Goal: Information Seeking & Learning: Check status

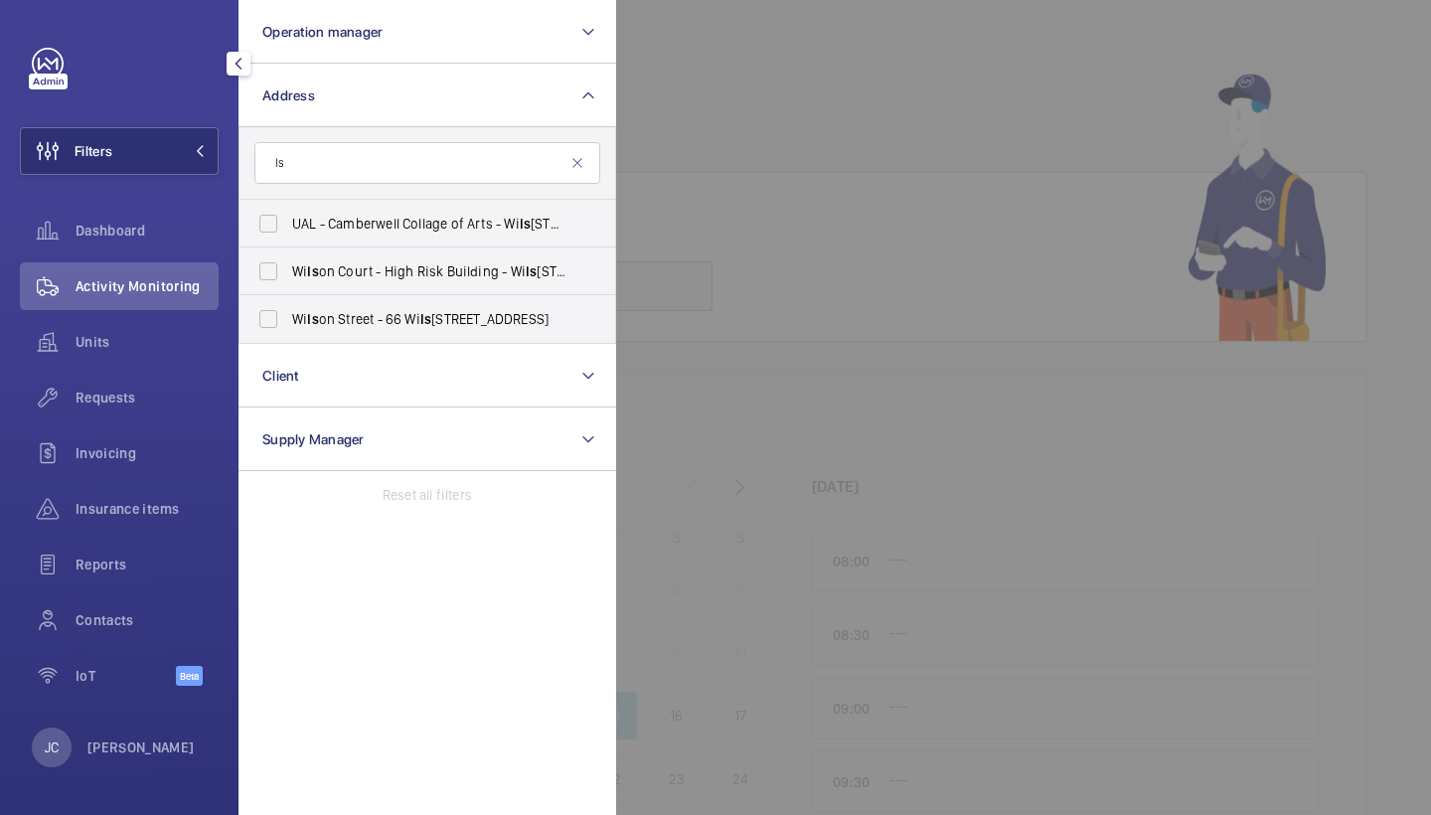
type input "l"
type input "[PERSON_NAME]"
click at [381, 284] on label "[PERSON_NAME][STREET_ADDRESS][PERSON_NAME]" at bounding box center [413, 272] width 346 height 48
click at [288, 284] on input "[PERSON_NAME][STREET_ADDRESS][PERSON_NAME]" at bounding box center [269, 272] width 40 height 40
checkbox input "true"
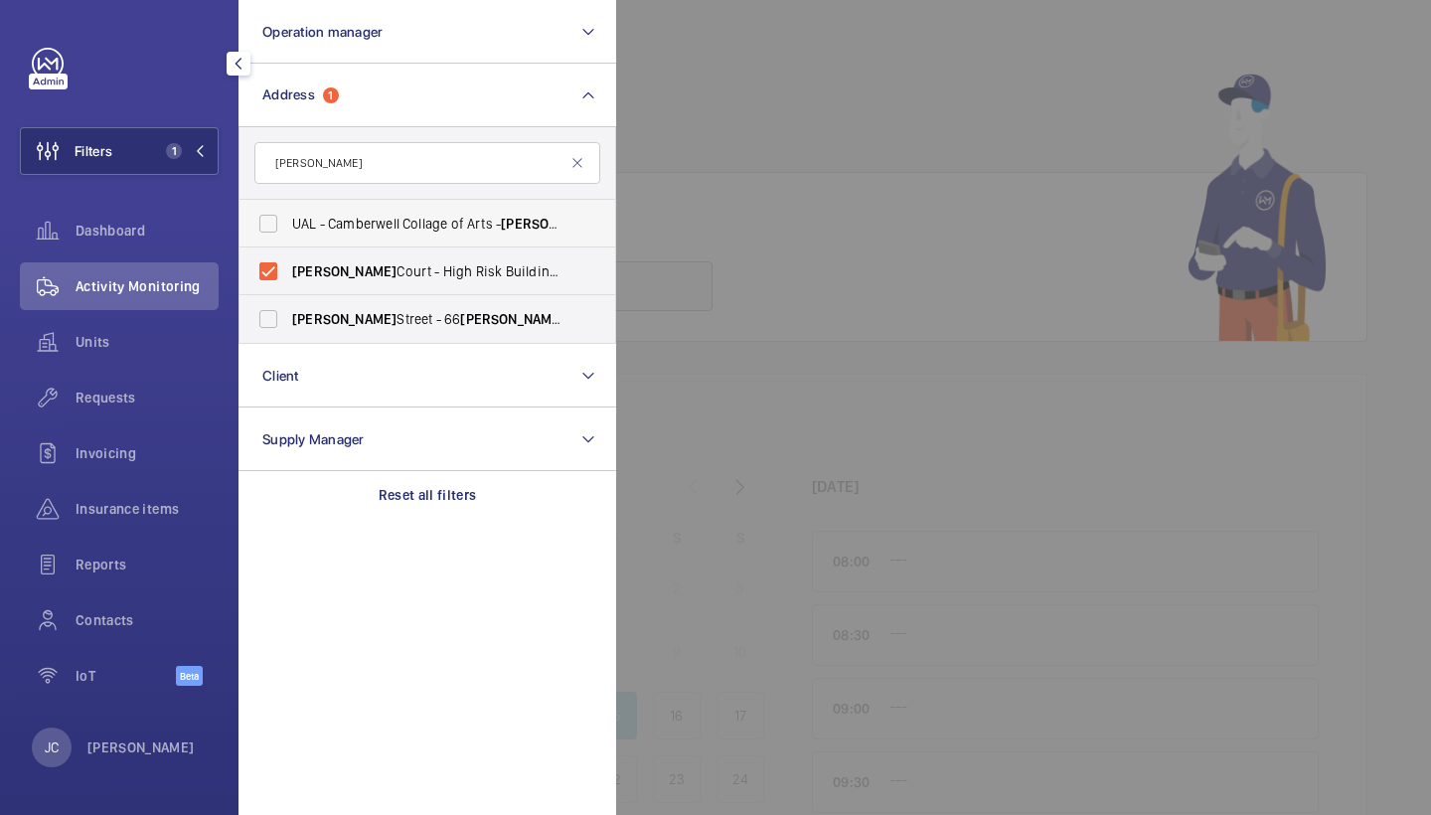
drag, startPoint x: 162, startPoint y: 397, endPoint x: 508, endPoint y: 206, distance: 395.1
click at [162, 397] on span "Requests" at bounding box center [147, 398] width 143 height 20
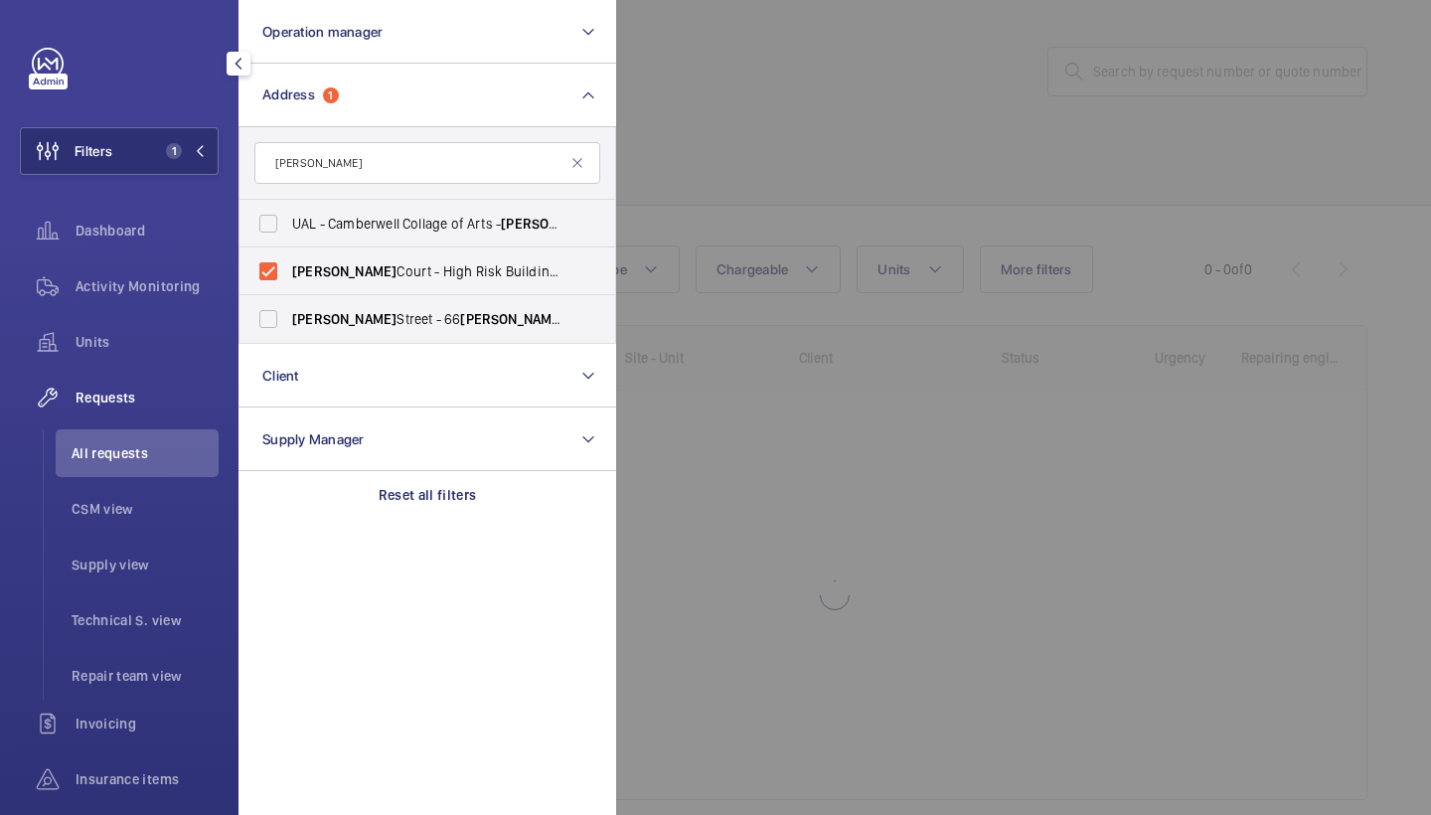
click at [883, 217] on div at bounding box center [1331, 407] width 1431 height 815
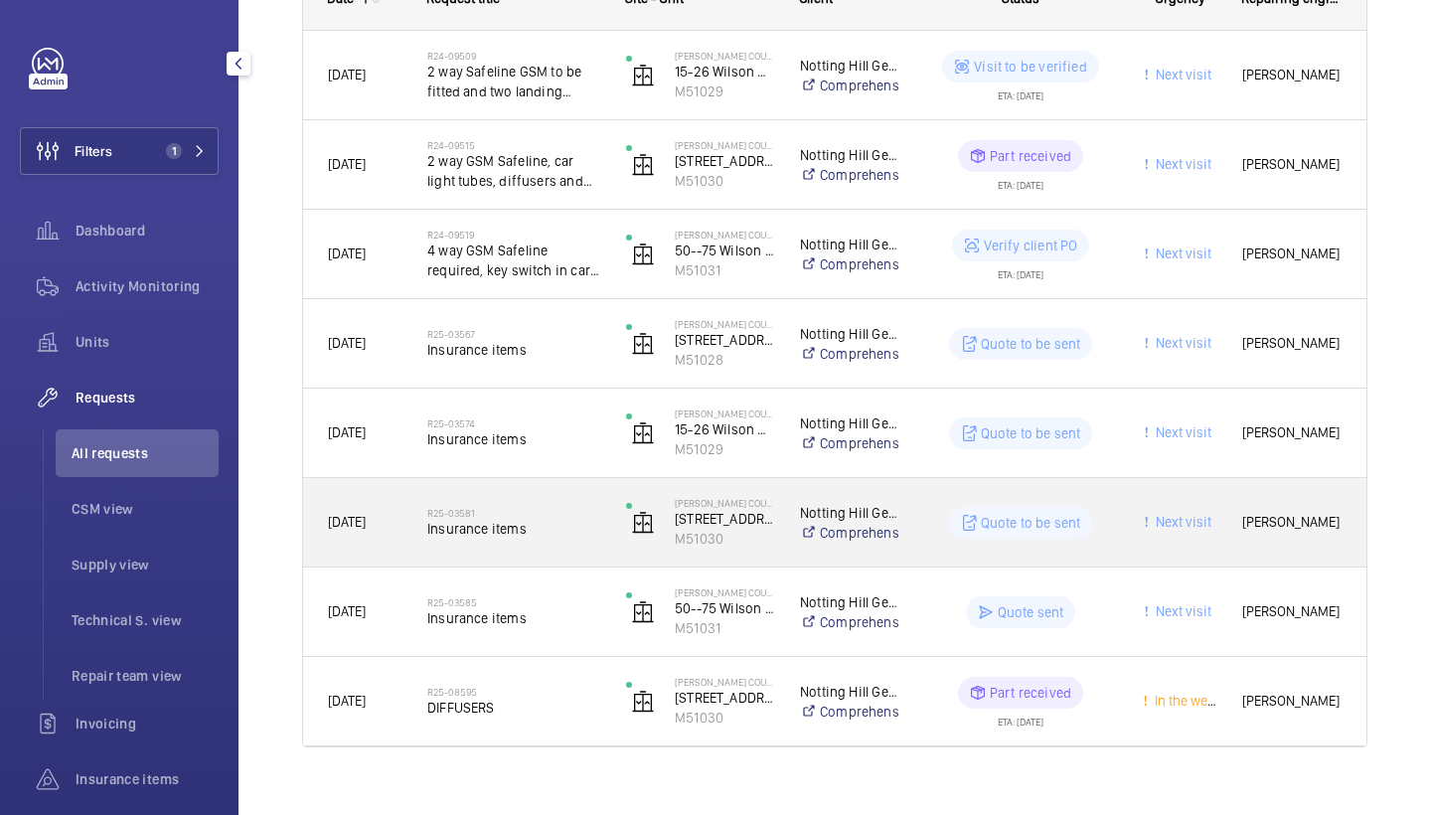
scroll to position [356, 0]
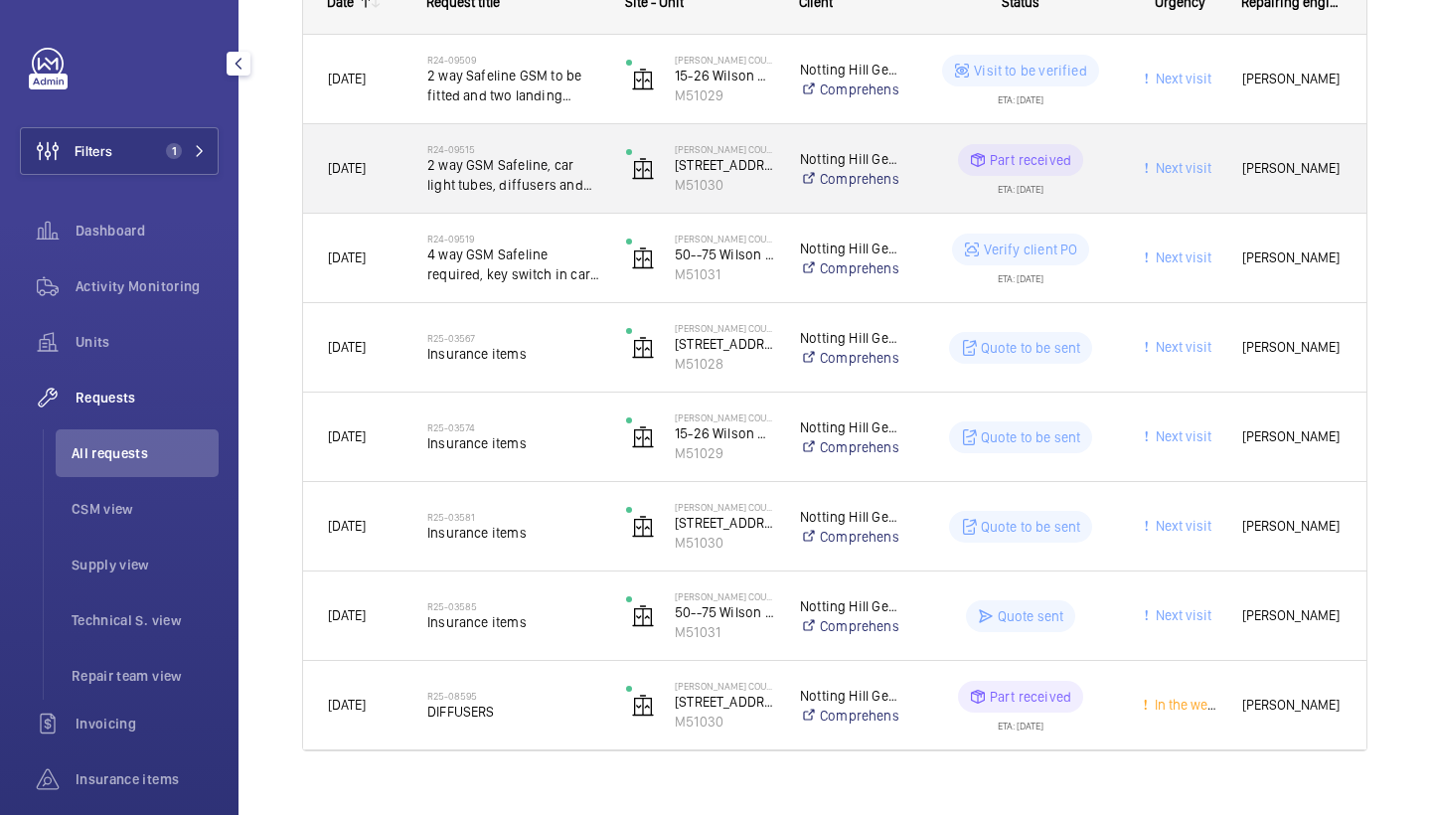
click at [521, 189] on span "2 way GSM Safeline, car light tubes, diffusers and brake release batteries to b…" at bounding box center [513, 175] width 173 height 40
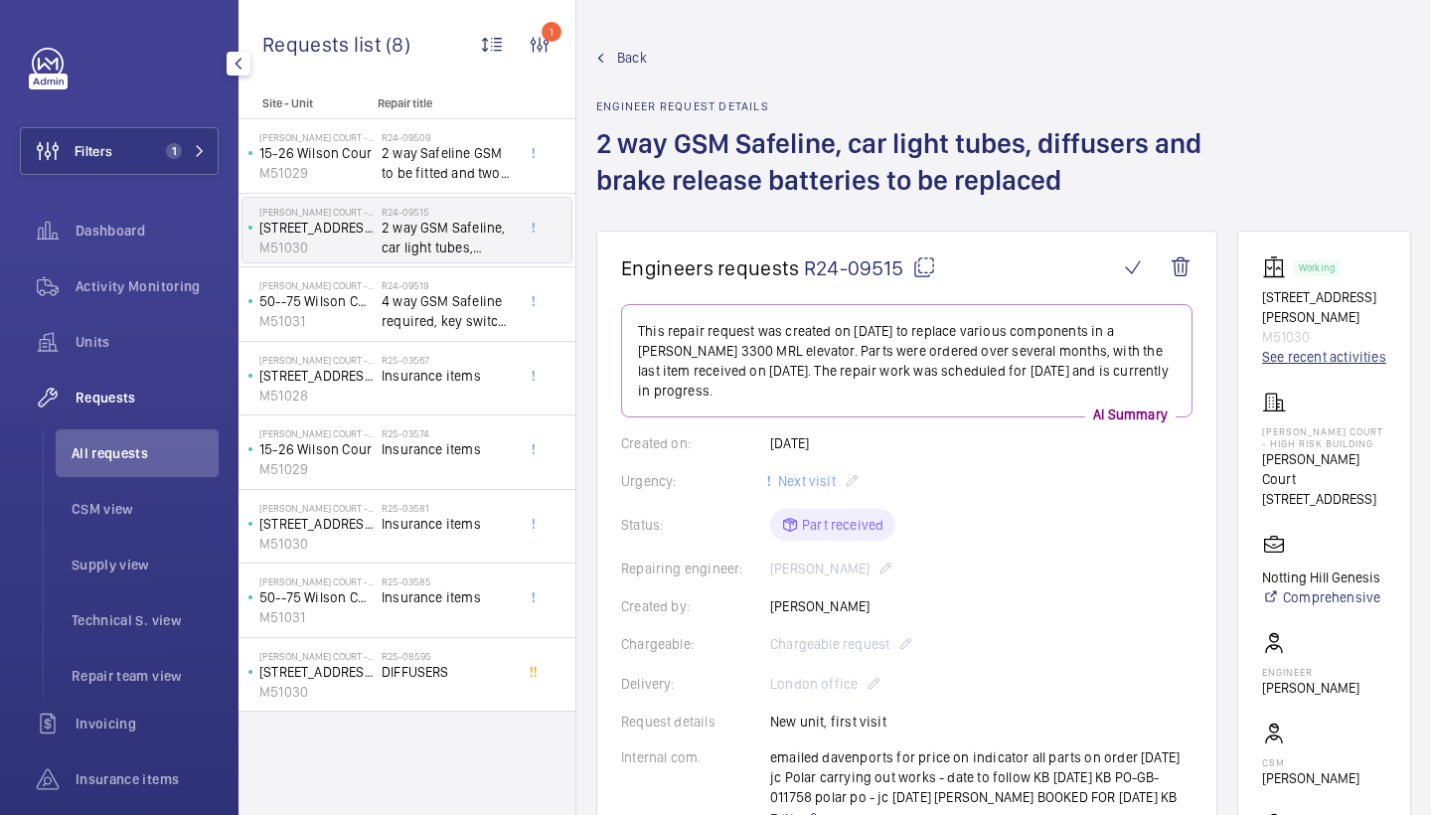
click at [1292, 347] on link "See recent activities" at bounding box center [1324, 357] width 124 height 20
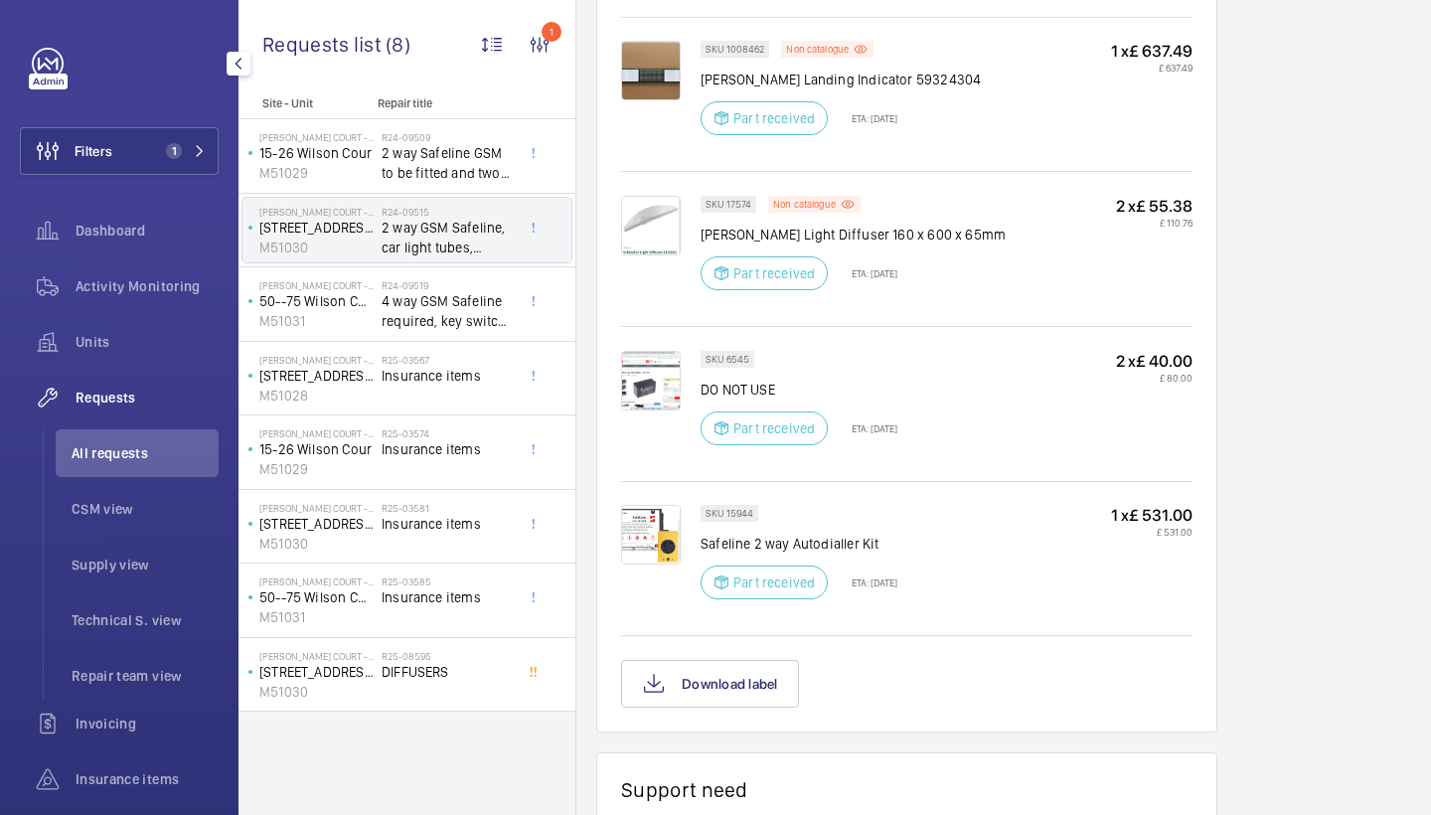
scroll to position [1278, 0]
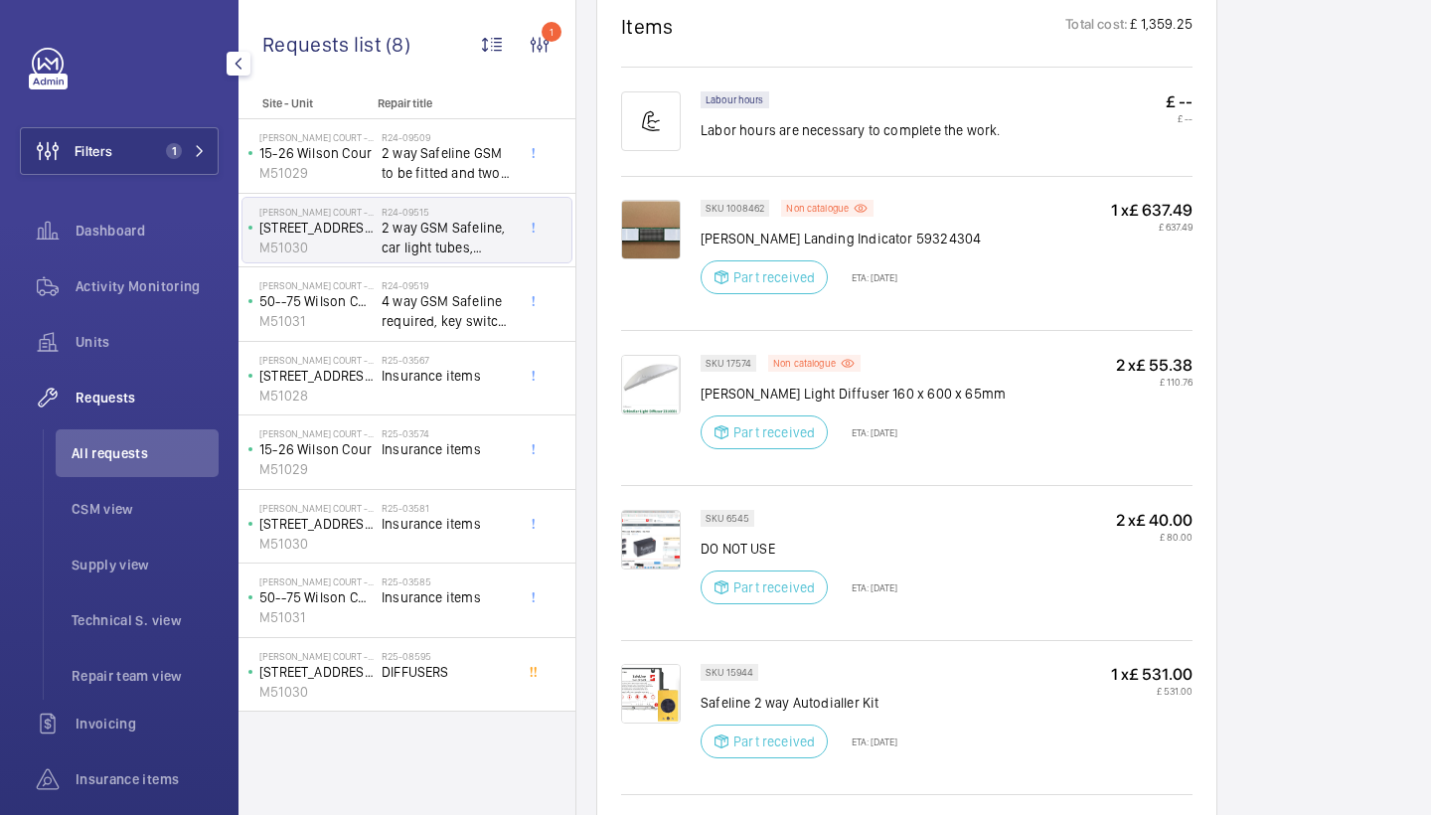
click at [670, 239] on img at bounding box center [651, 230] width 60 height 60
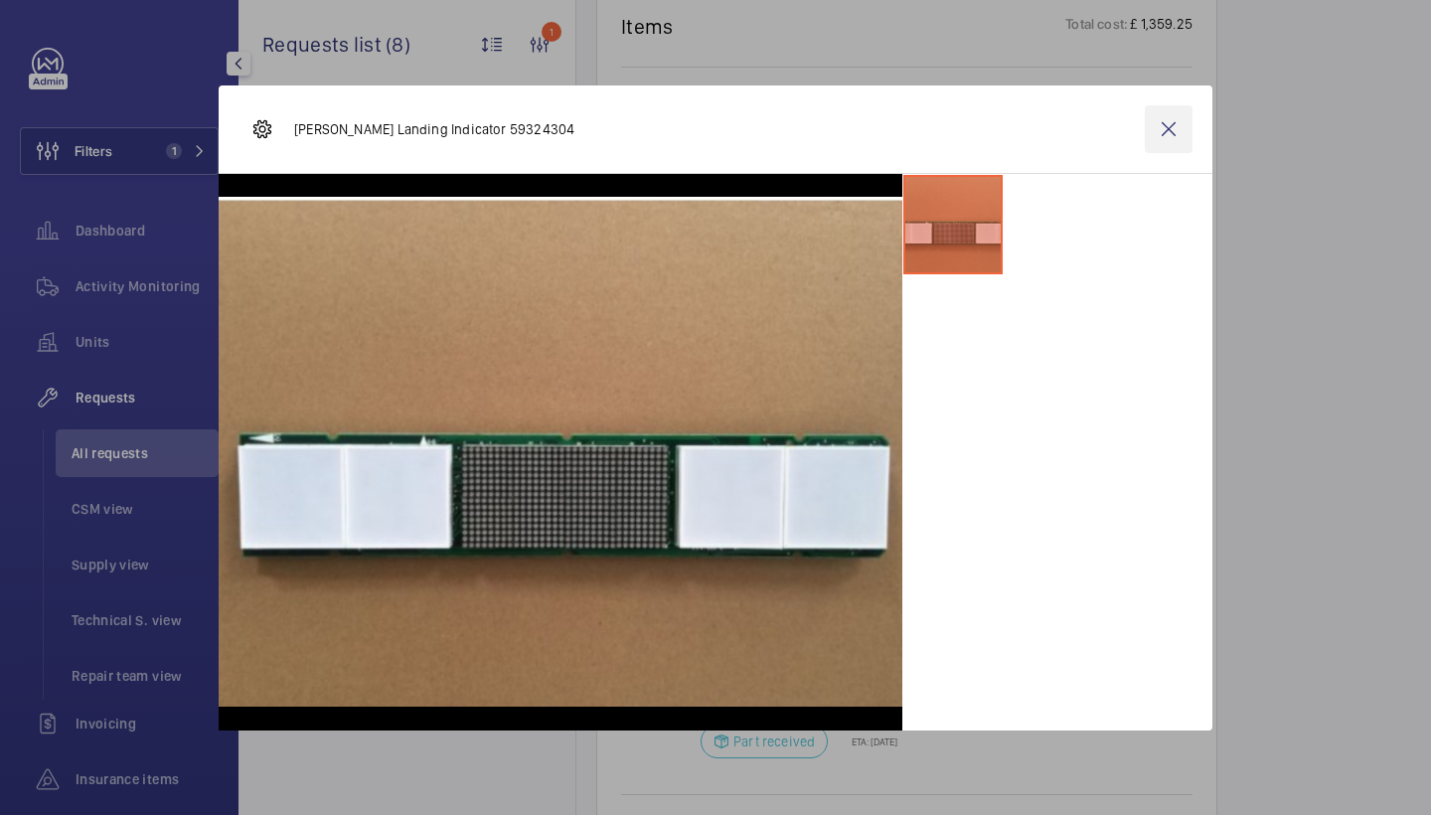
click at [1162, 114] on wm-front-icon-button at bounding box center [1169, 129] width 48 height 48
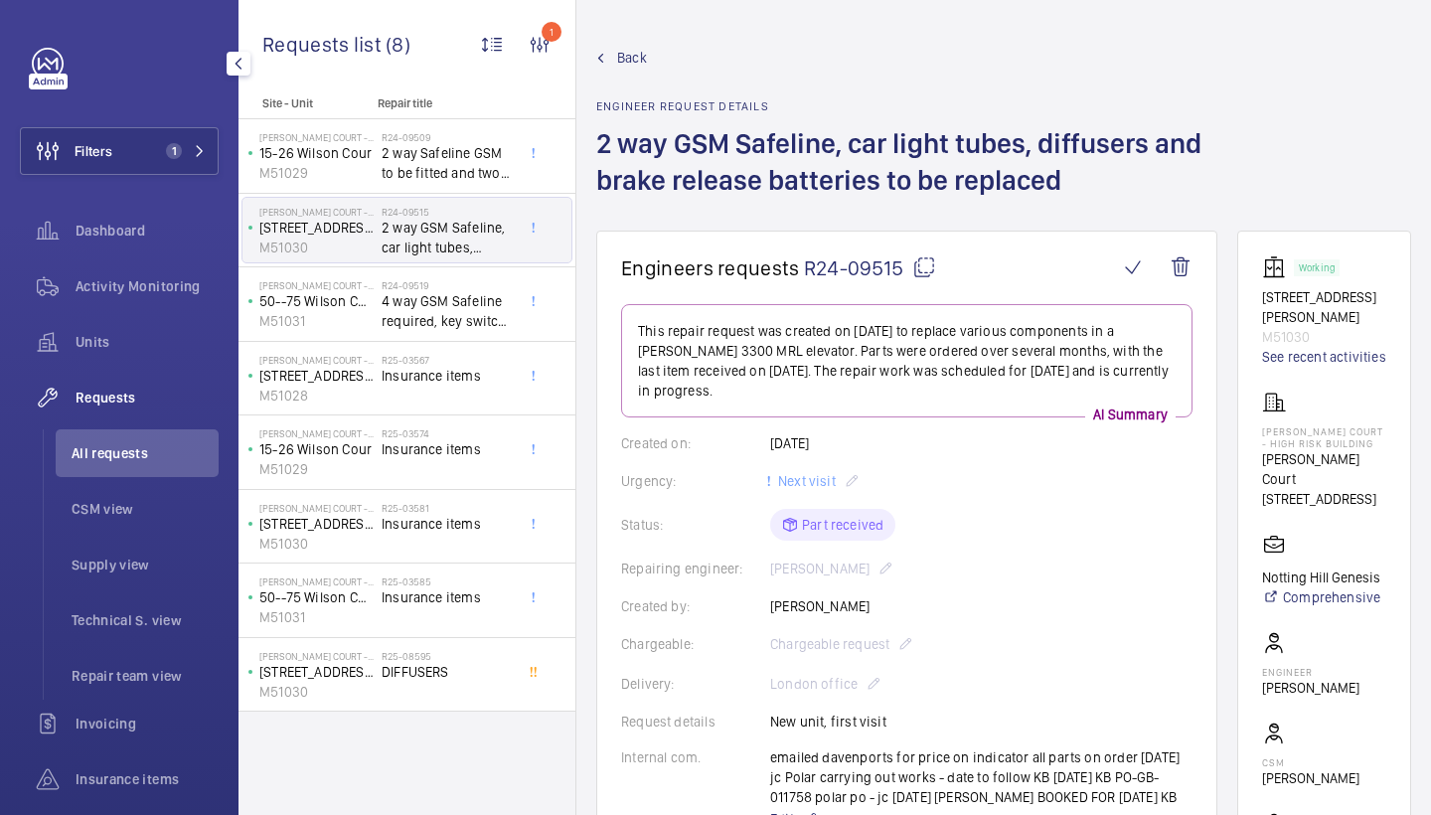
scroll to position [0, 0]
click at [621, 54] on span "Back" at bounding box center [632, 58] width 30 height 20
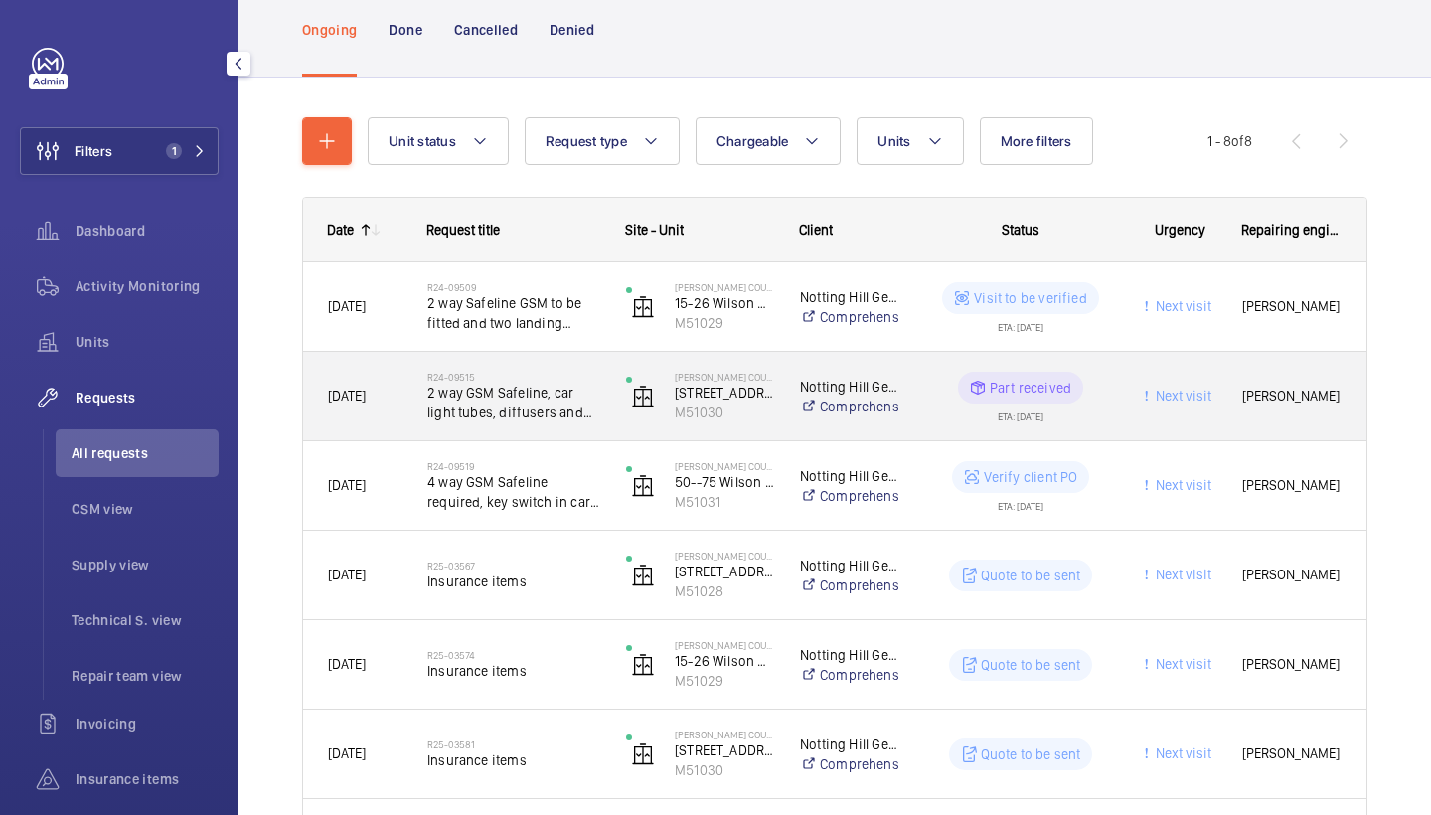
scroll to position [166, 0]
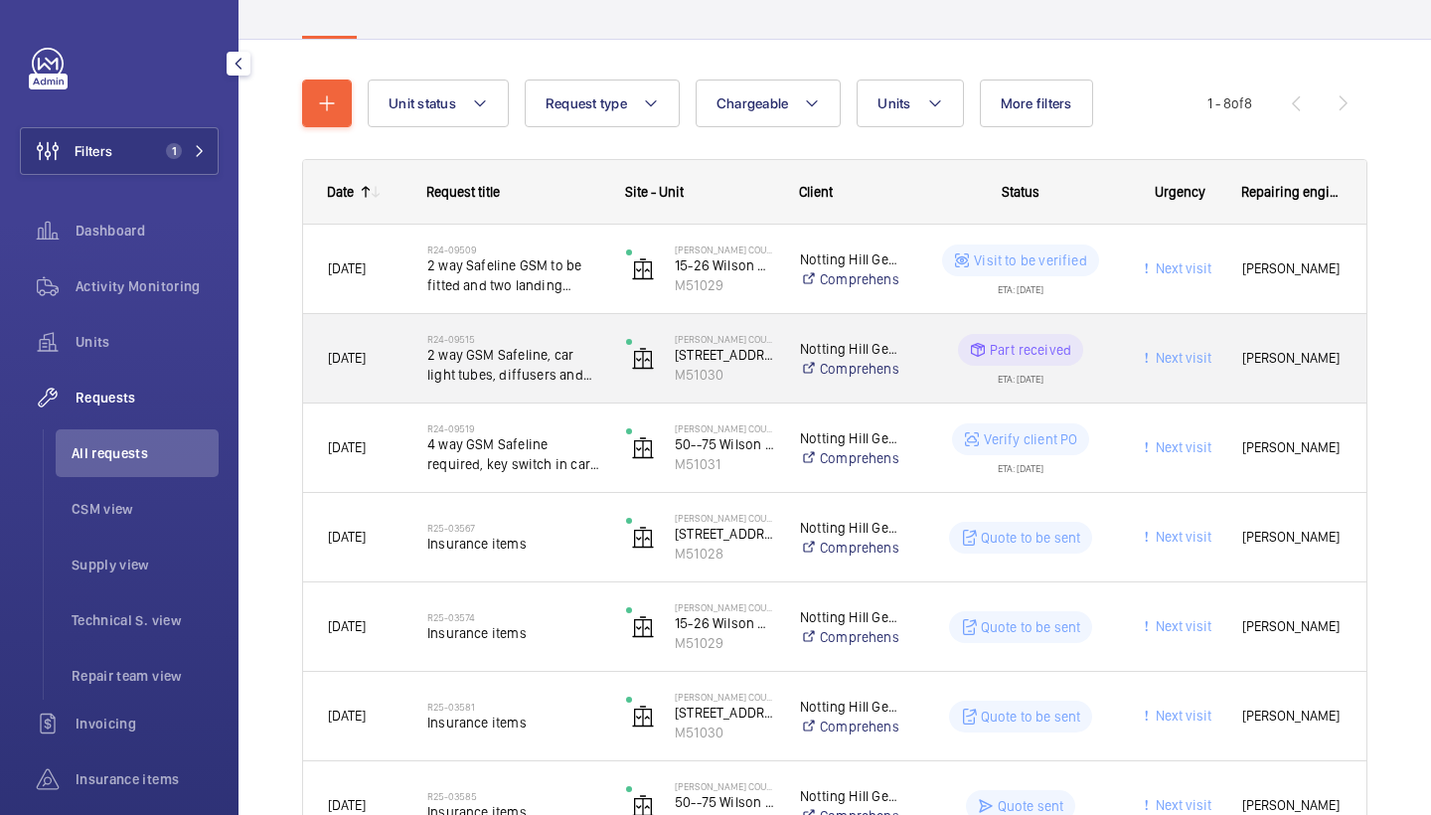
click at [567, 367] on span "2 way GSM Safeline, car light tubes, diffusers and brake release batteries to b…" at bounding box center [513, 365] width 173 height 40
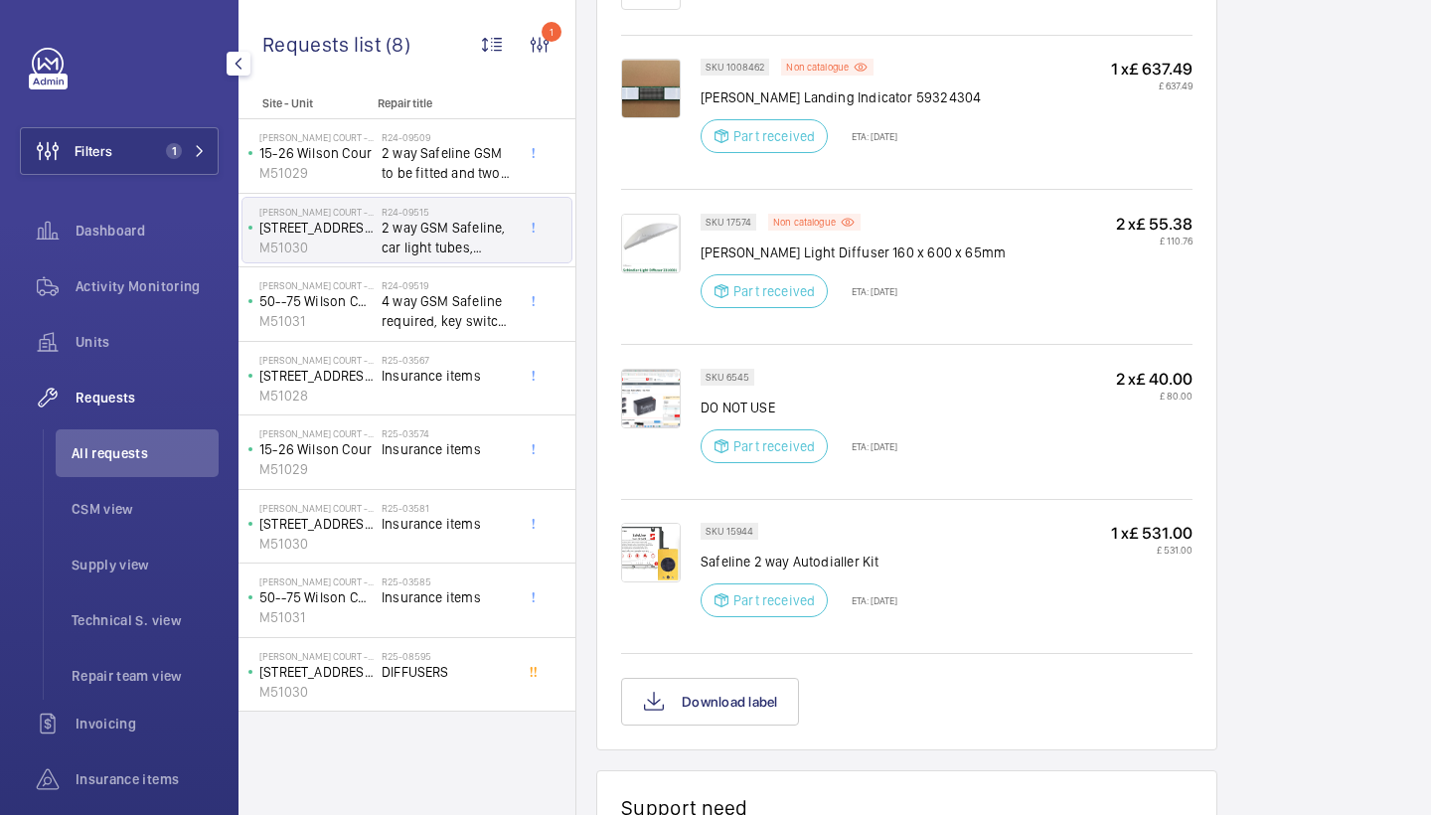
scroll to position [1415, 0]
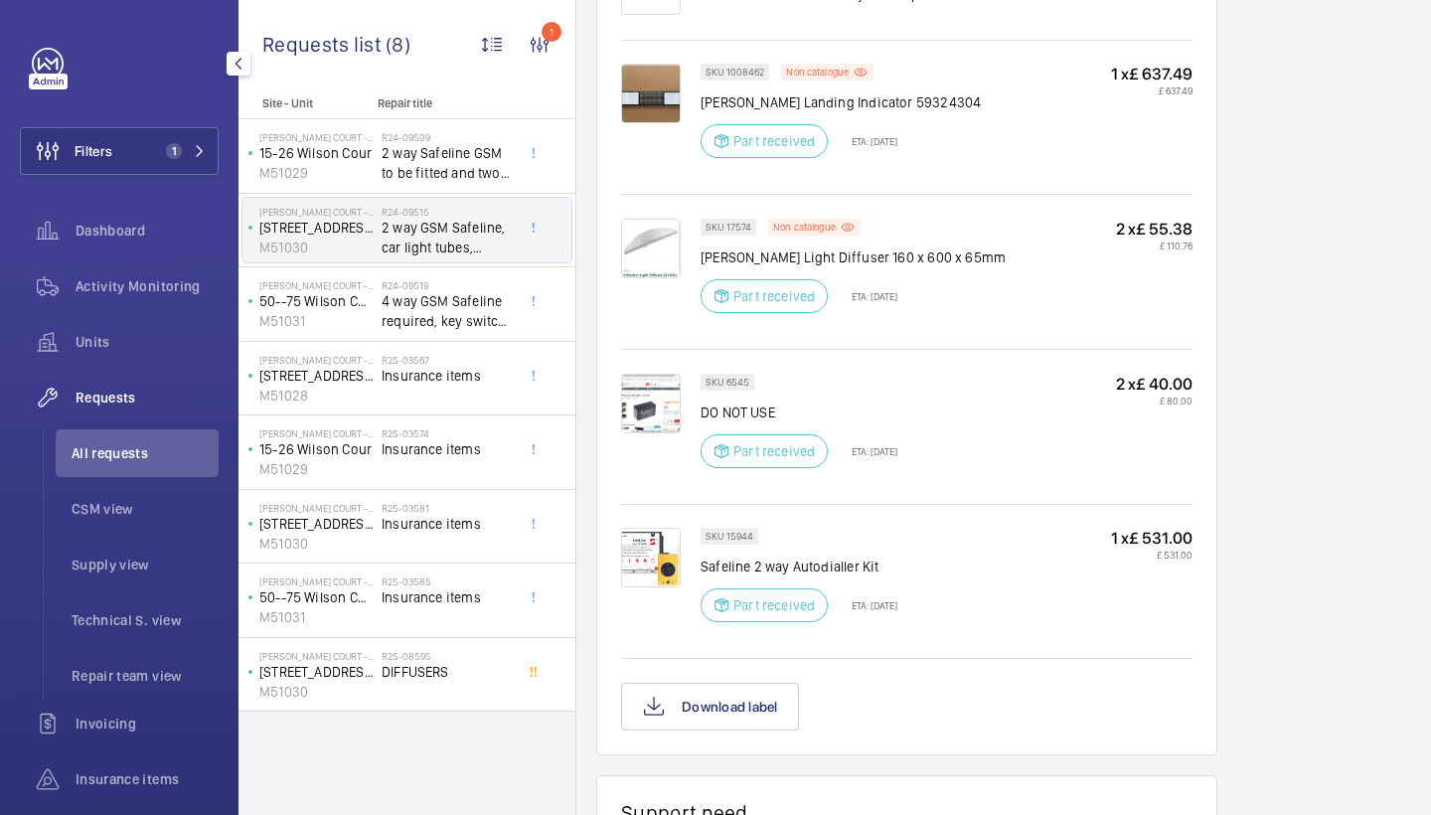
click at [654, 384] on img at bounding box center [651, 404] width 60 height 60
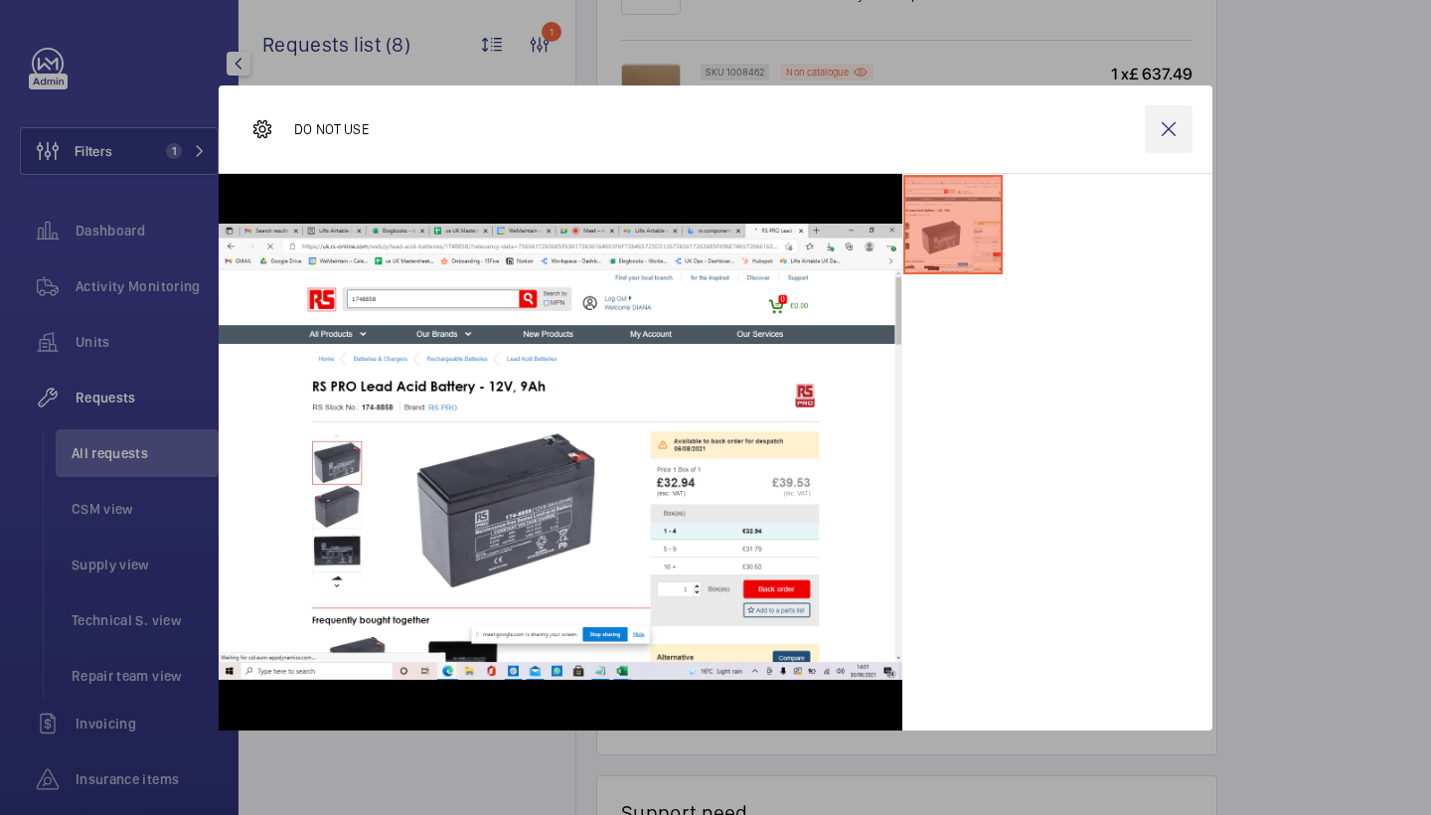
click at [1172, 132] on wm-front-icon-button at bounding box center [1169, 129] width 48 height 48
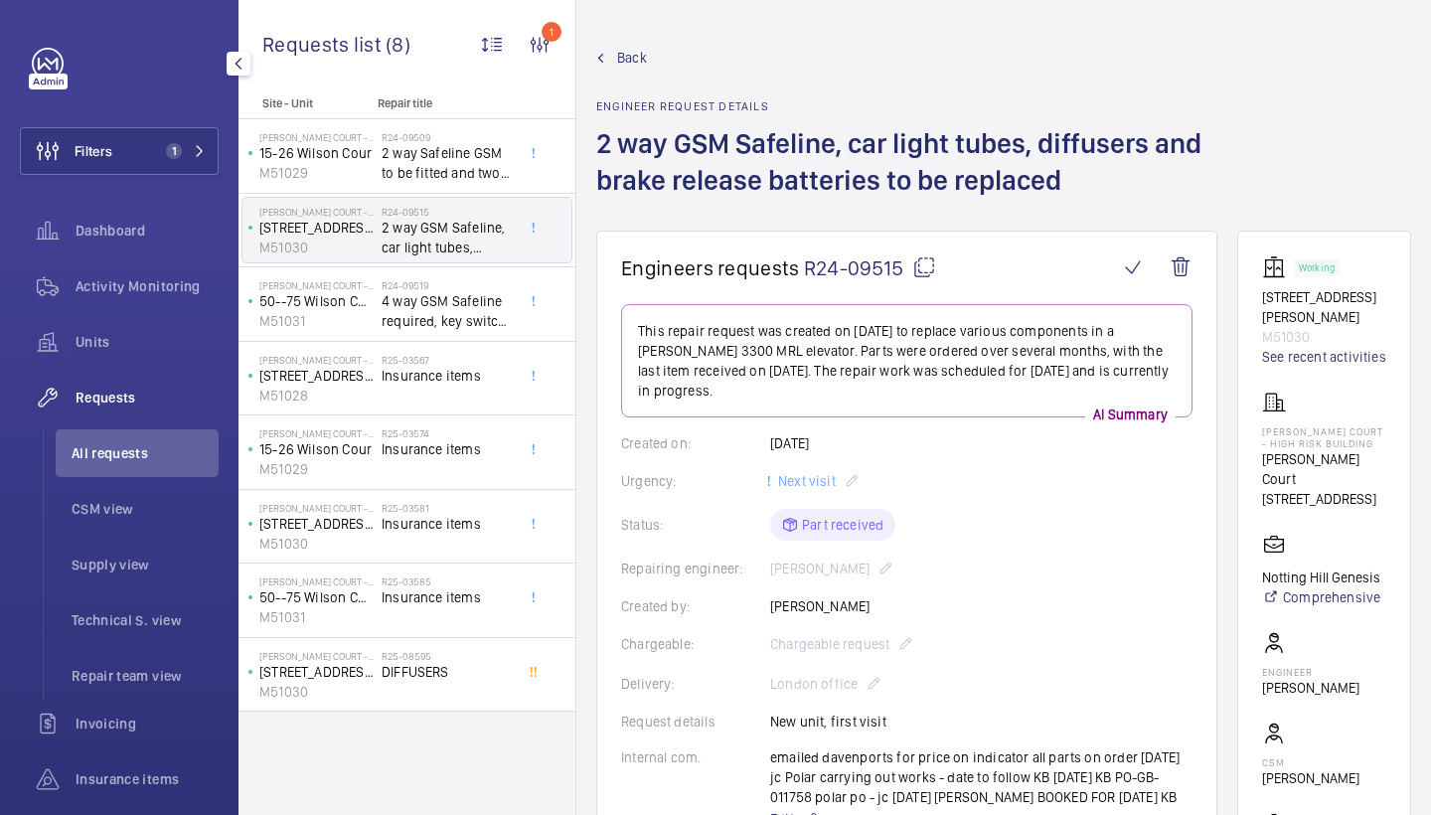
scroll to position [0, 0]
click at [625, 64] on span "Back" at bounding box center [632, 58] width 30 height 20
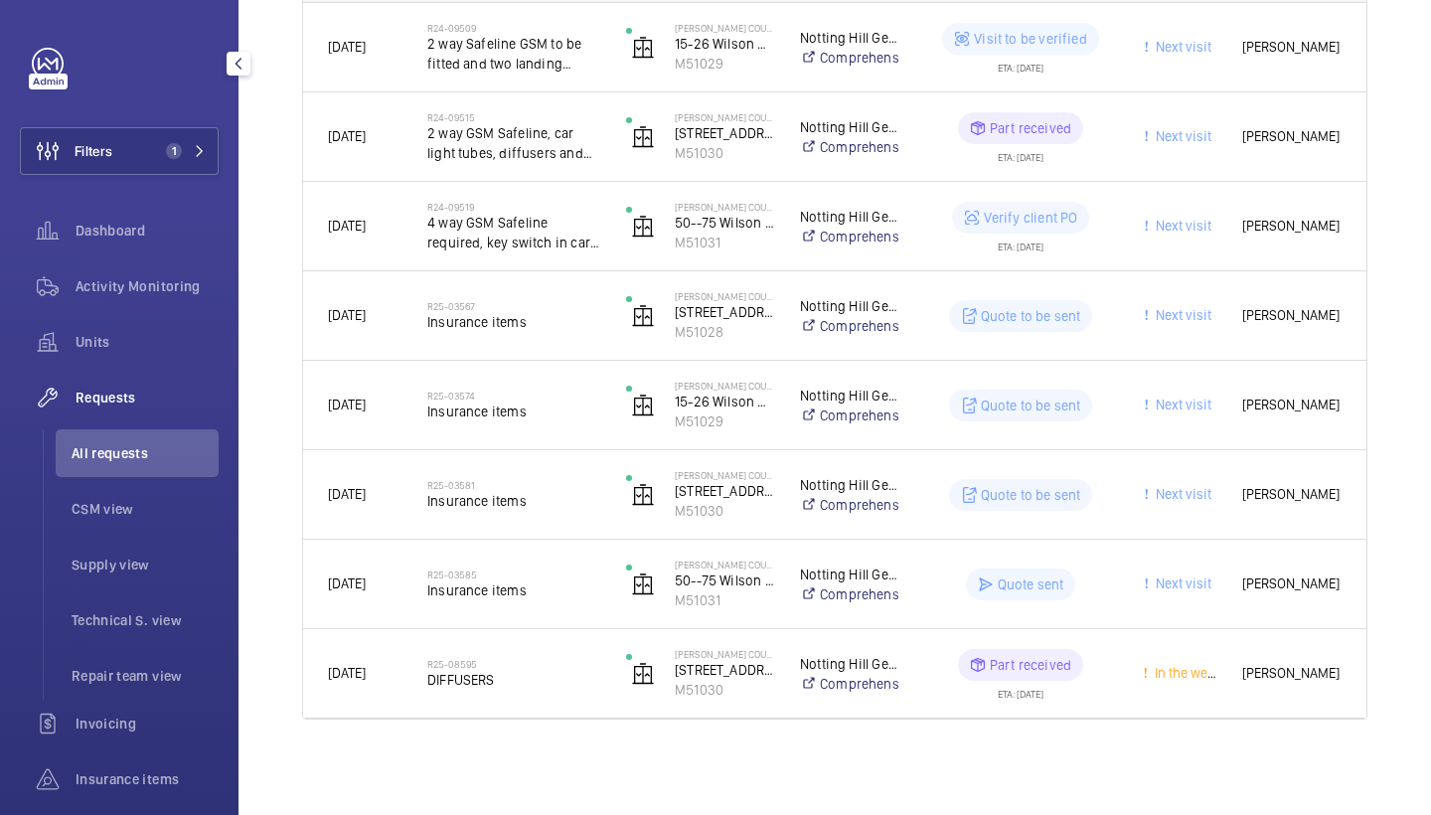
scroll to position [388, 0]
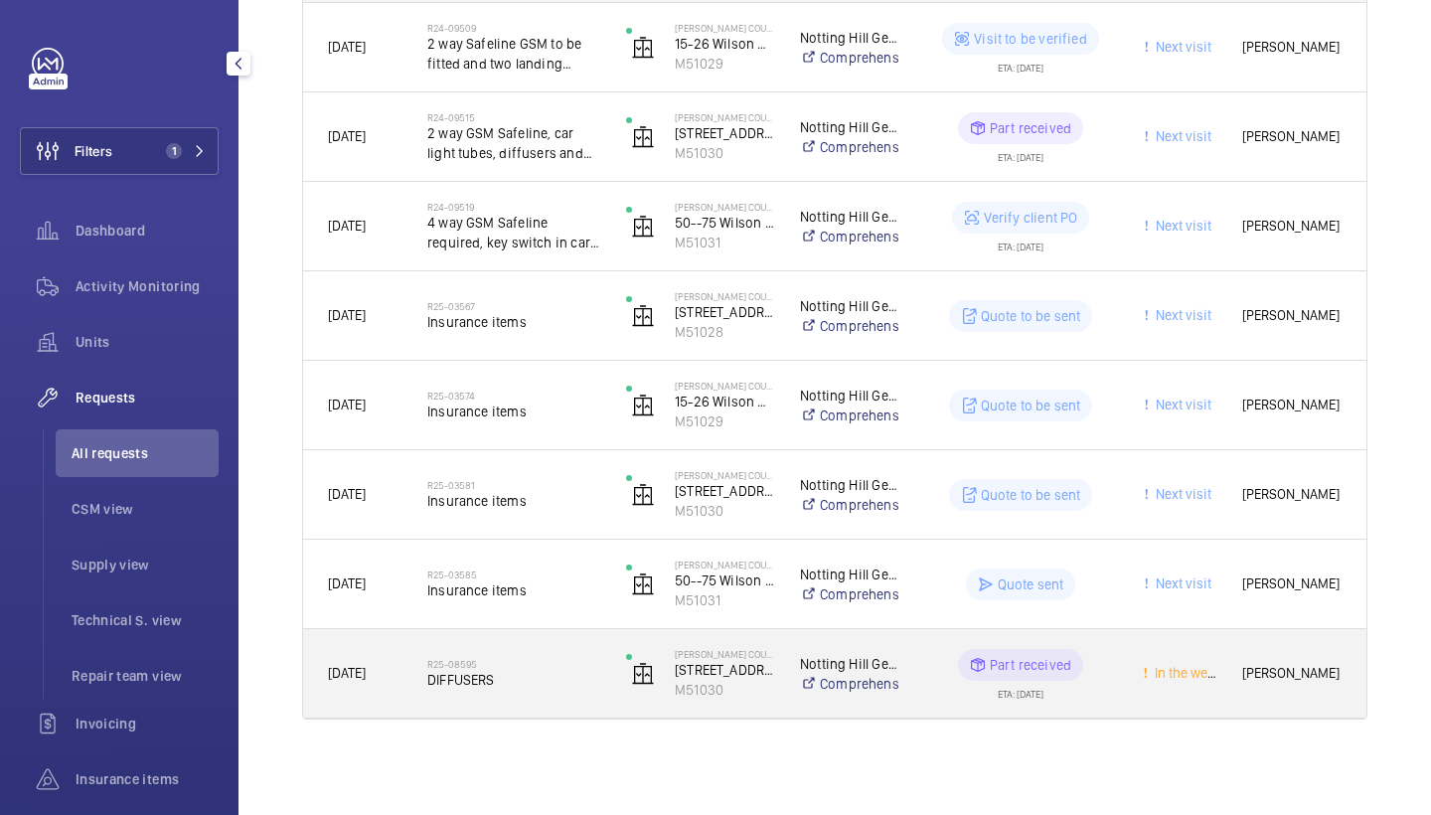
click at [520, 654] on div "R25-08595 DIFFUSERS" at bounding box center [513, 674] width 173 height 58
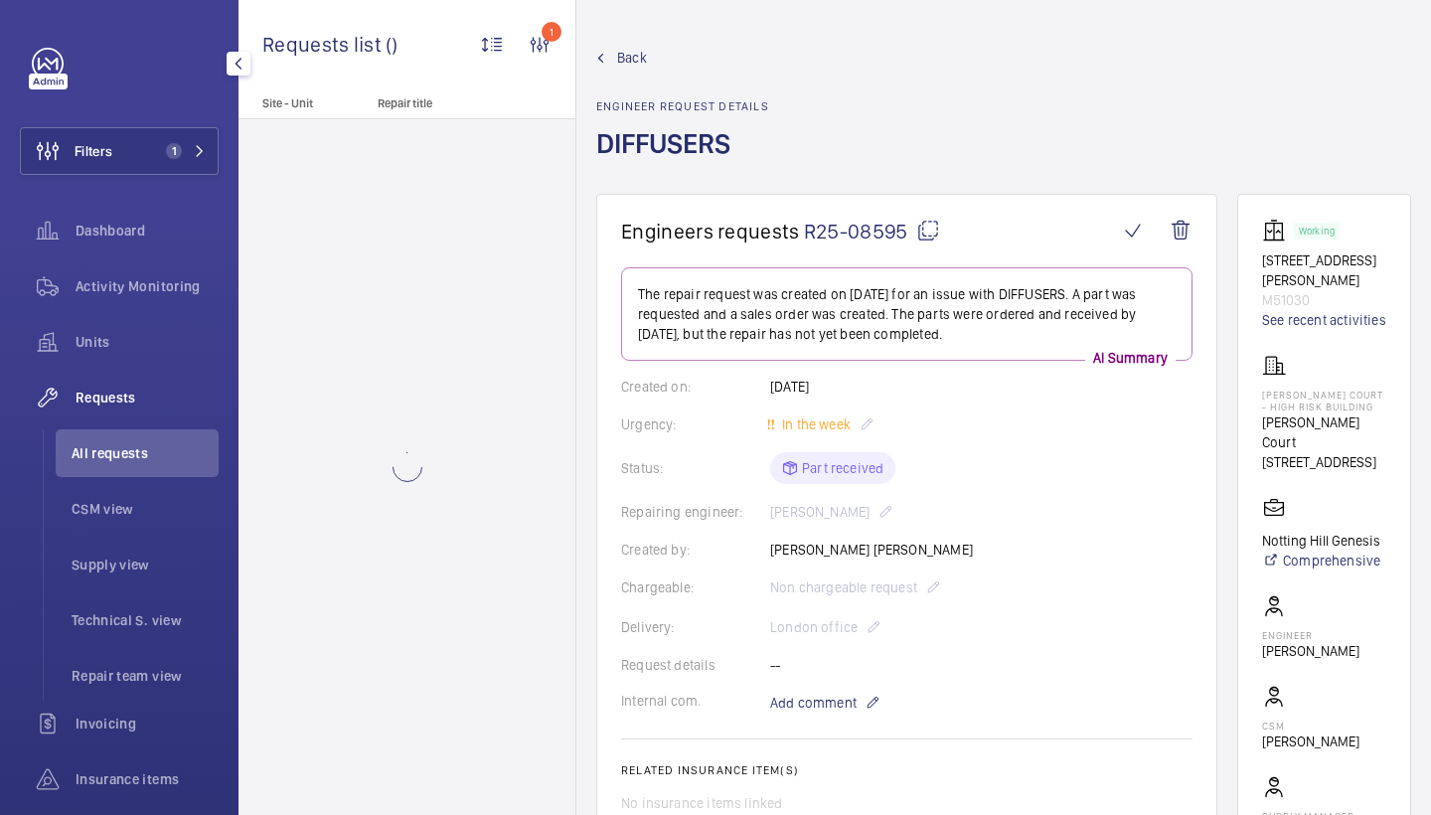
scroll to position [500, 0]
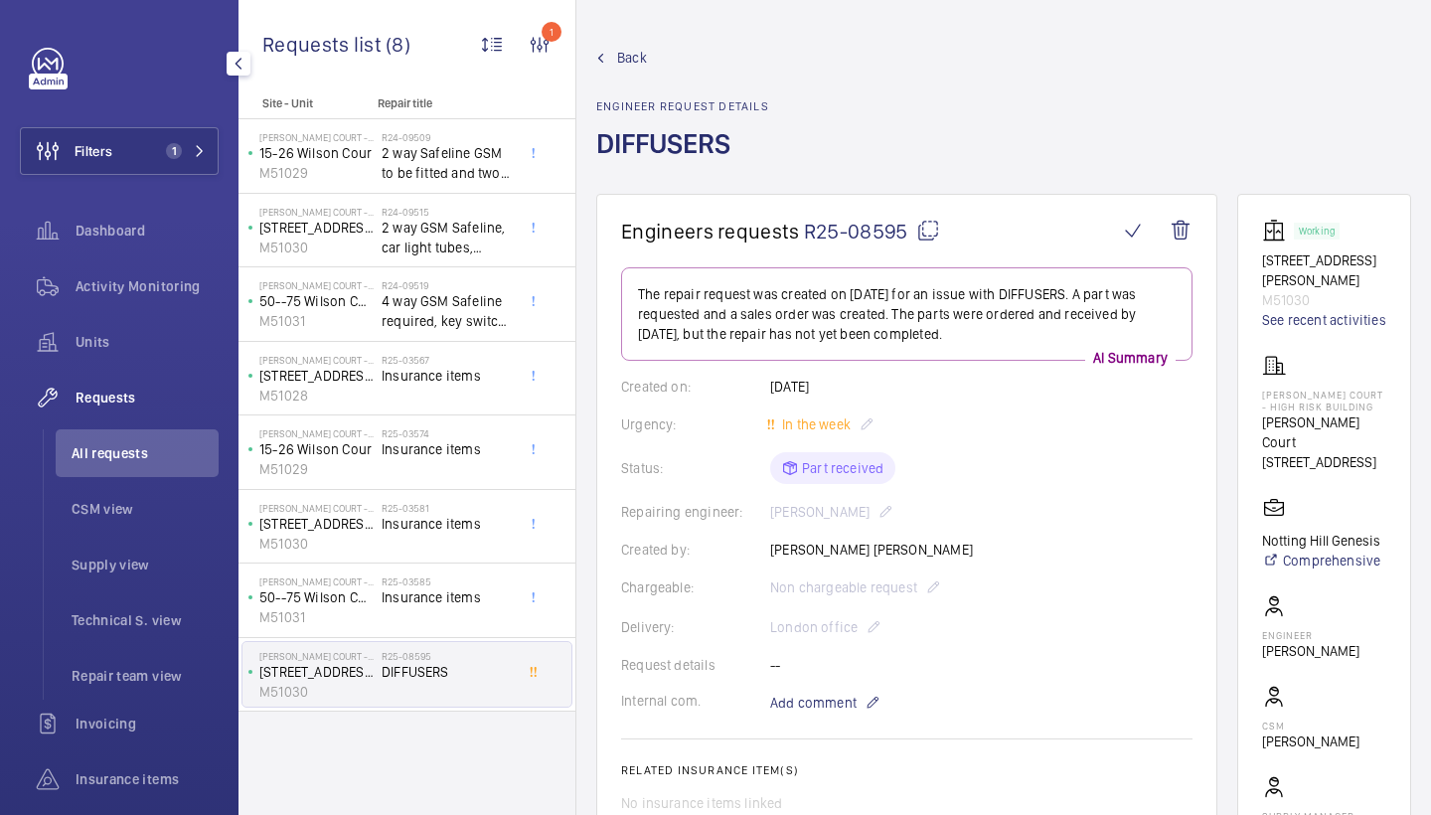
click at [631, 54] on span "Back" at bounding box center [632, 58] width 30 height 20
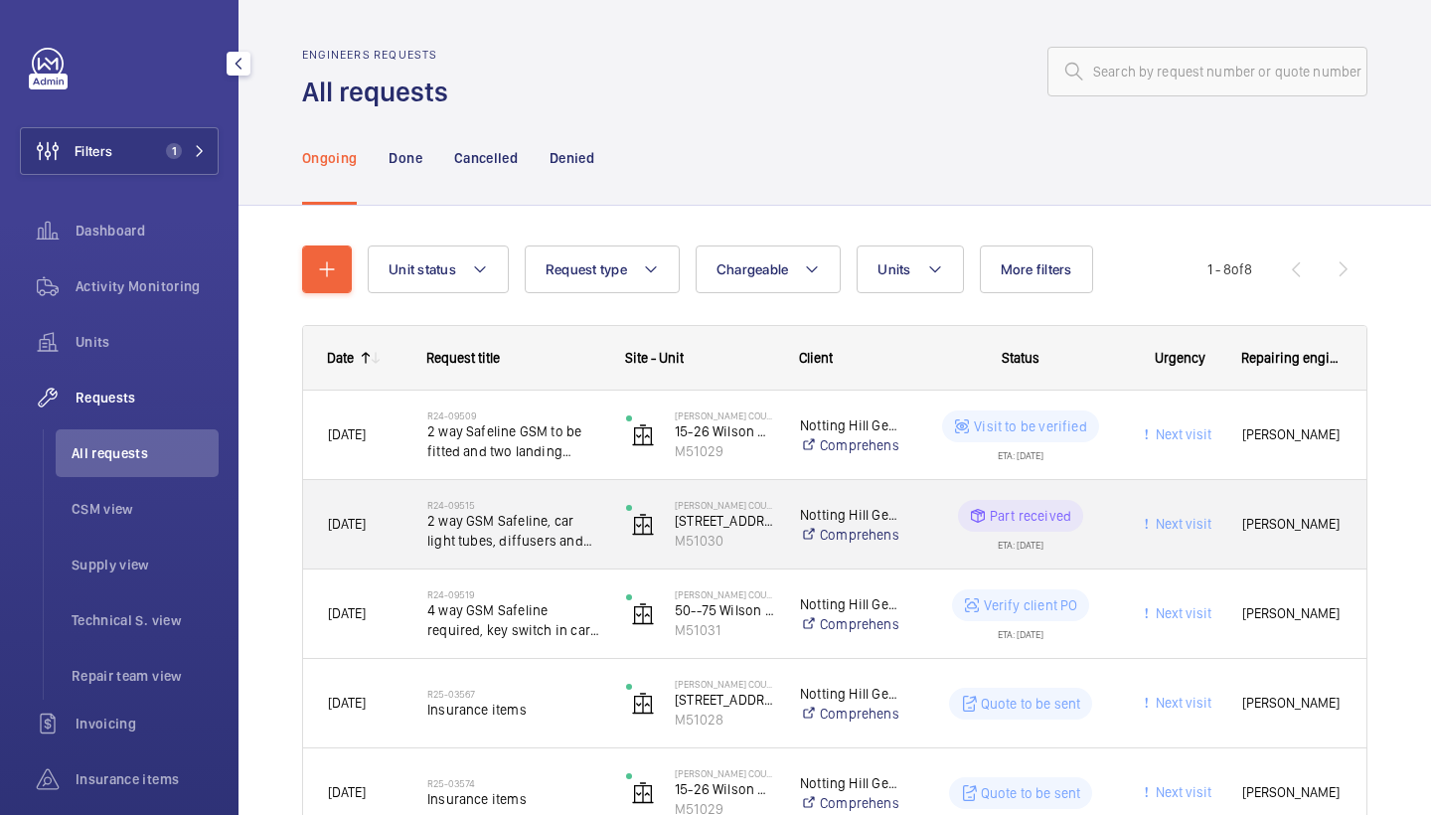
click at [514, 516] on span "2 way GSM Safeline, car light tubes, diffusers and brake release batteries to b…" at bounding box center [513, 531] width 173 height 40
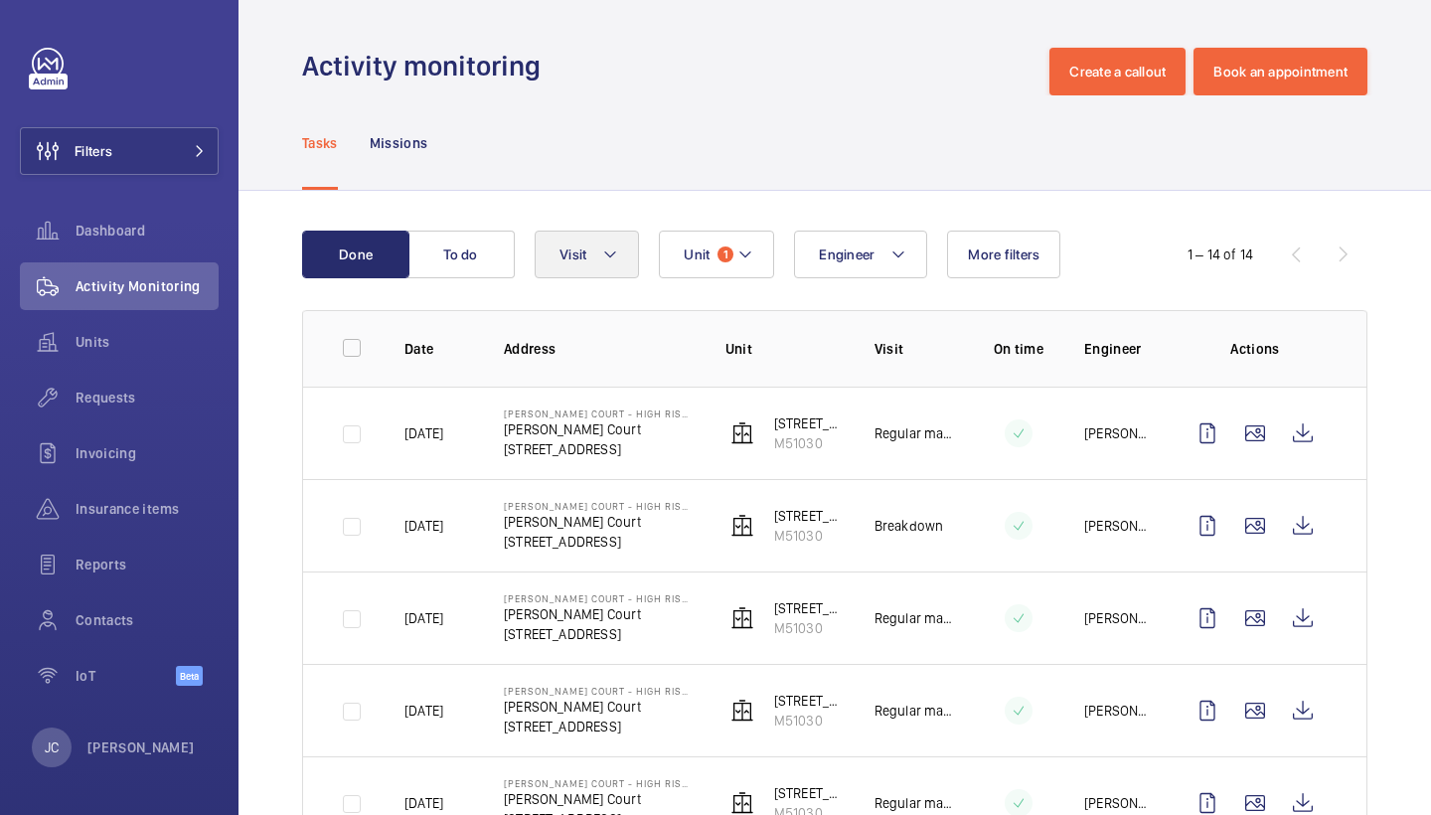
click at [596, 277] on button "Visit" at bounding box center [587, 255] width 104 height 48
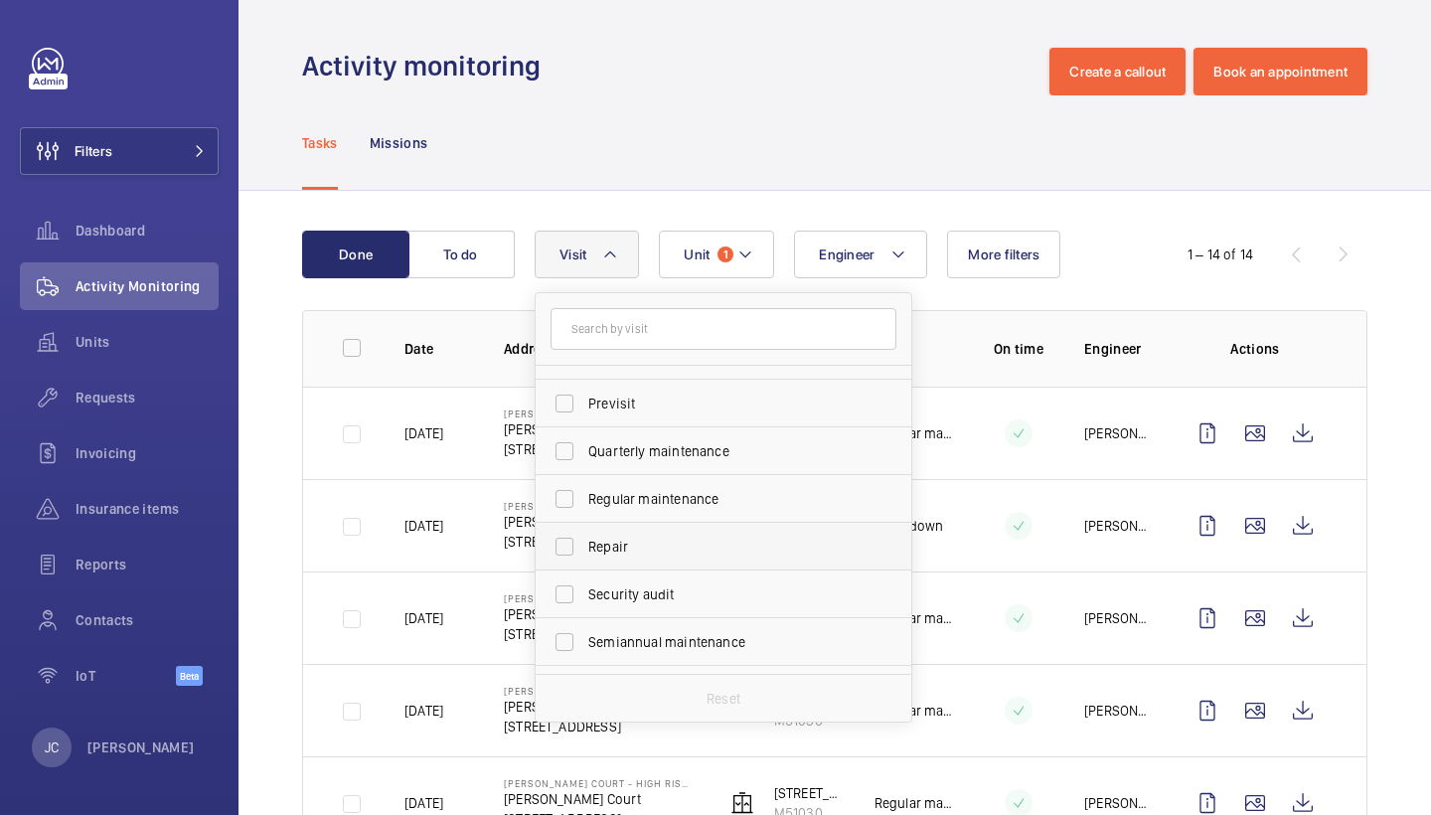
scroll to position [274, 0]
click at [639, 541] on span "Repair" at bounding box center [724, 545] width 273 height 20
click at [585, 541] on input "Repair" at bounding box center [565, 545] width 40 height 40
checkbox input "true"
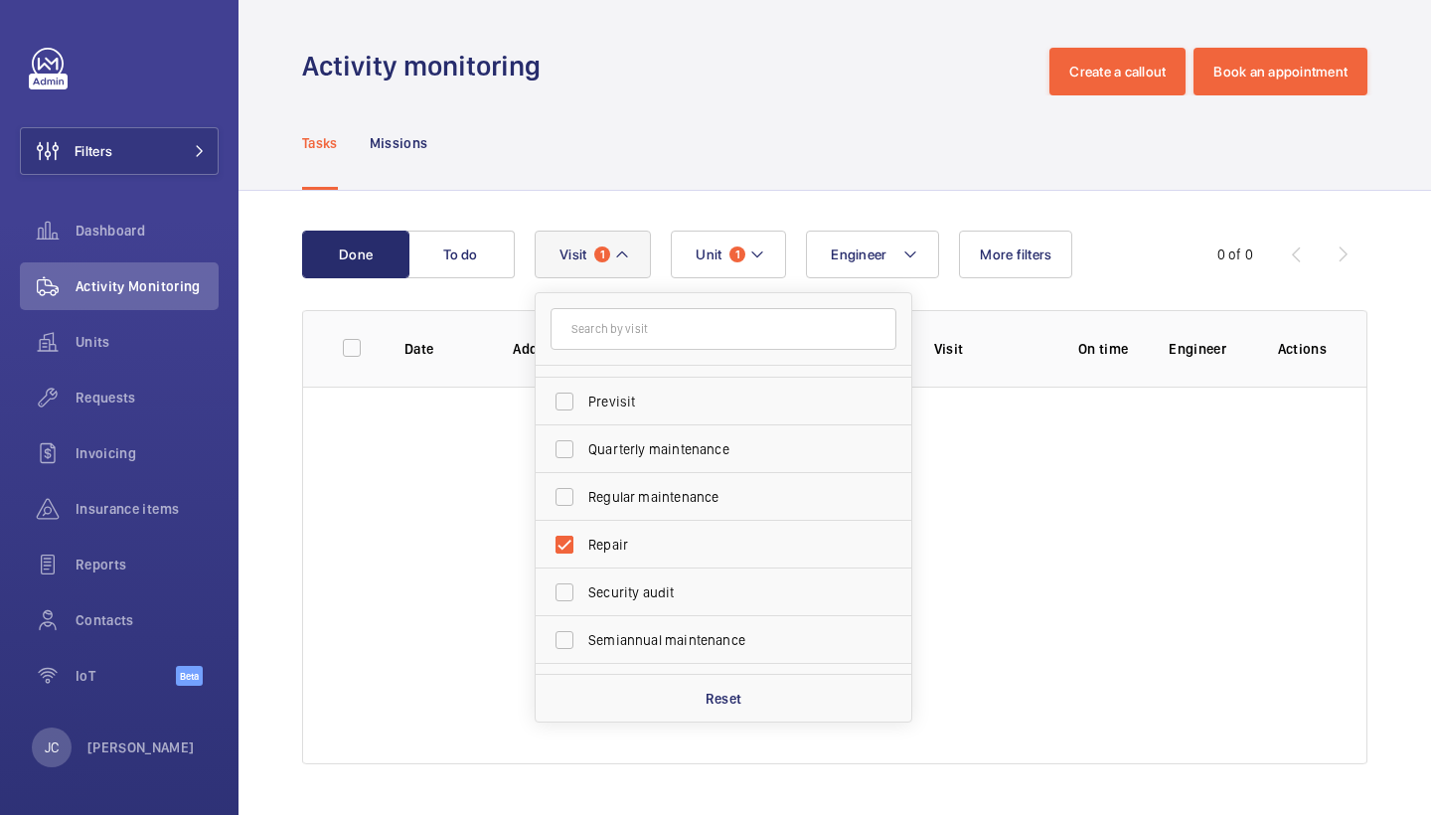
click at [747, 98] on div "Tasks Missions" at bounding box center [835, 142] width 1066 height 94
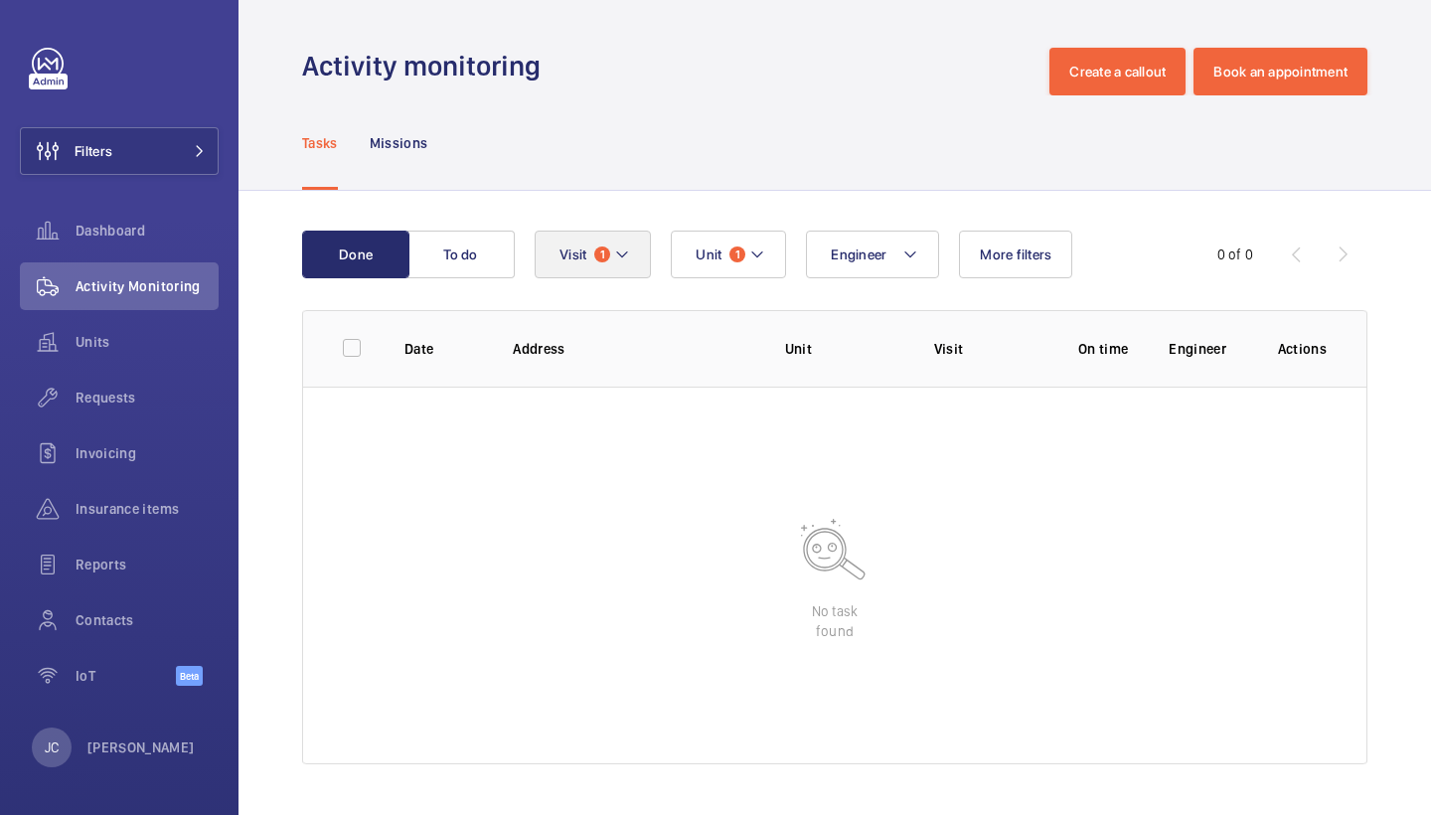
click at [638, 261] on button "Visit 1" at bounding box center [593, 255] width 116 height 48
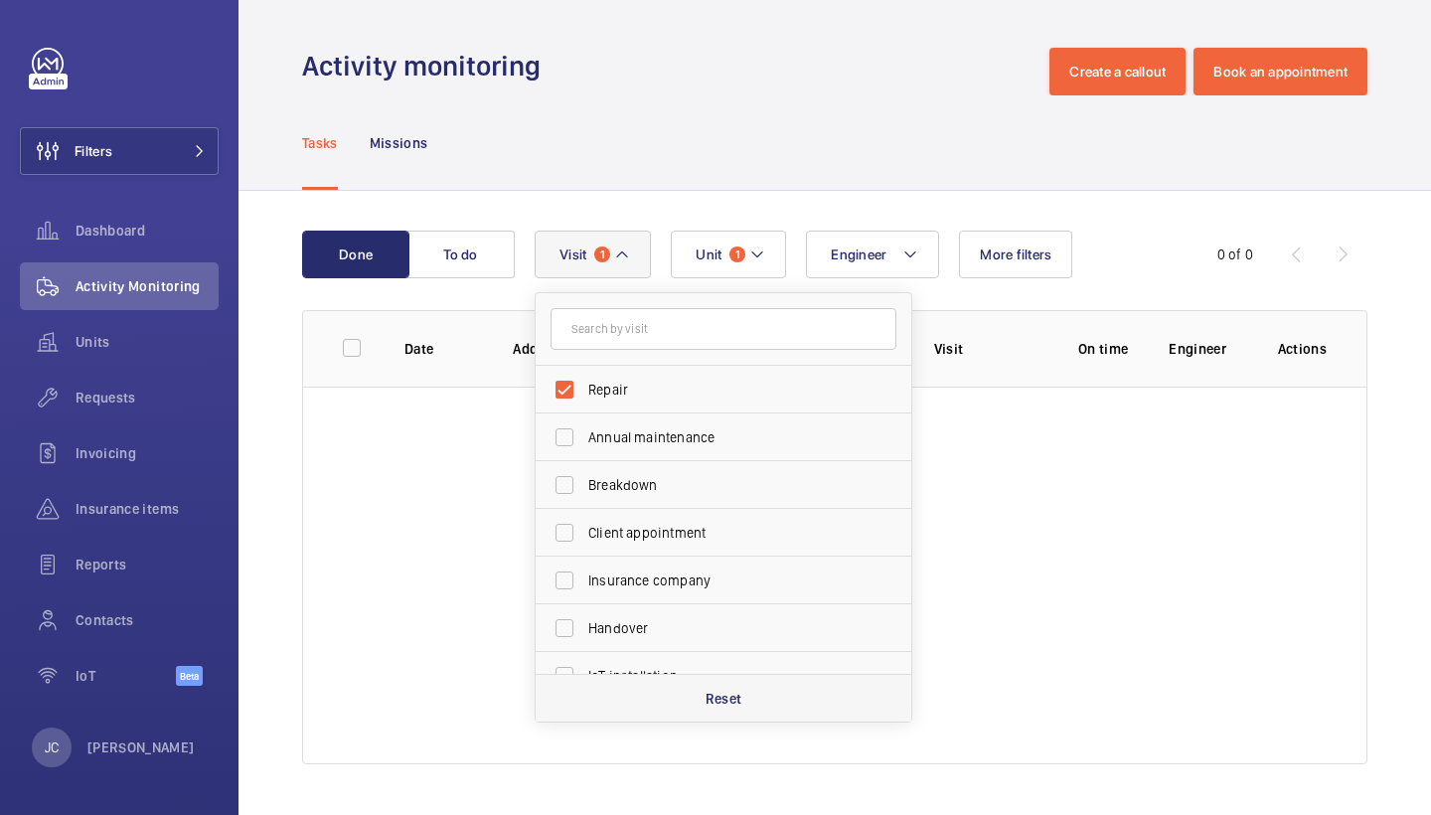
click at [737, 695] on p "Reset" at bounding box center [724, 699] width 37 height 20
checkbox input "false"
click at [777, 136] on div "Tasks Missions" at bounding box center [835, 142] width 1066 height 94
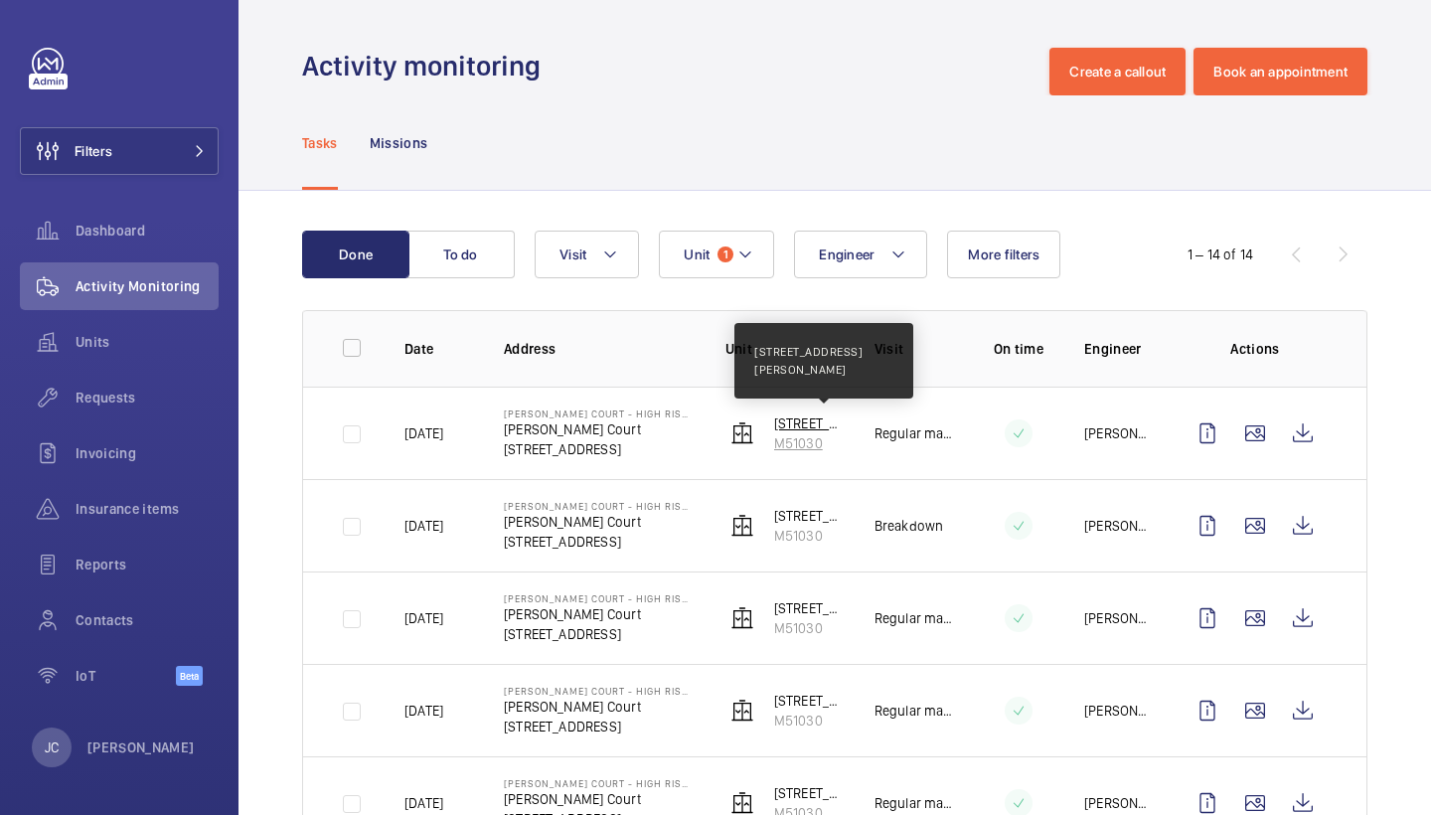
click at [803, 431] on p "[STREET_ADDRESS][PERSON_NAME]" at bounding box center [808, 424] width 69 height 20
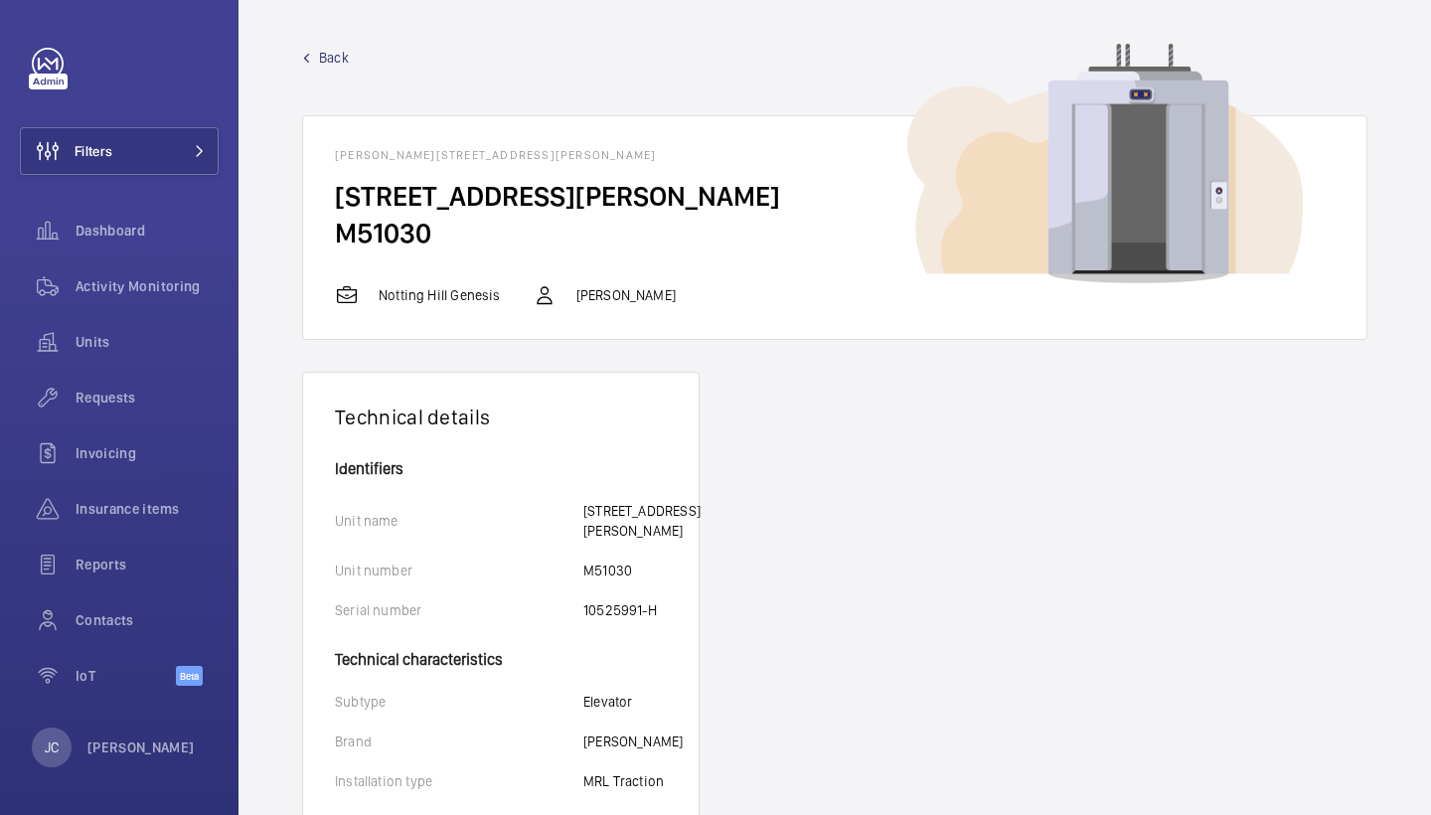
click at [330, 53] on span "Back" at bounding box center [334, 58] width 30 height 20
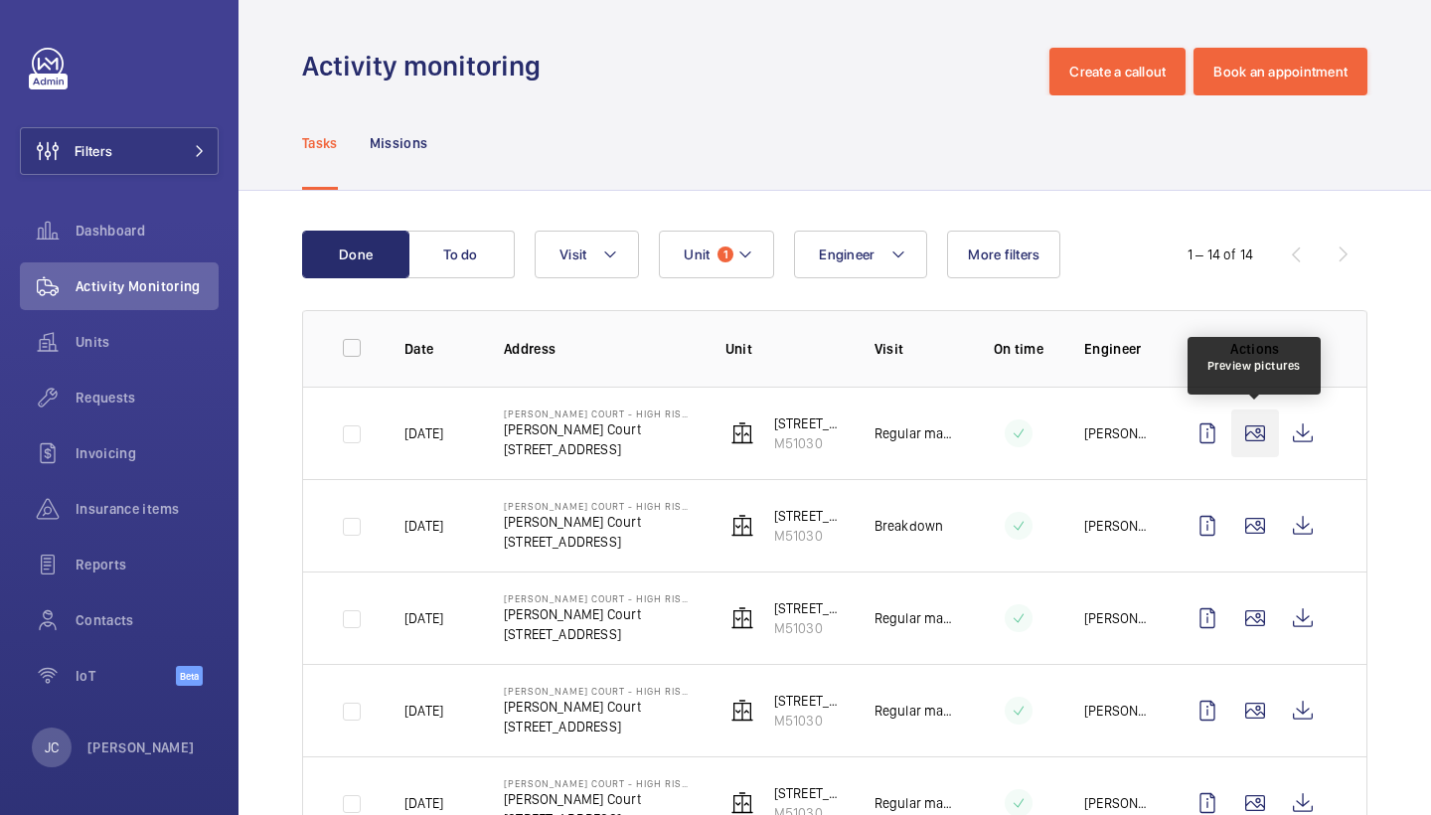
click at [1255, 425] on wm-front-icon-button at bounding box center [1256, 434] width 48 height 48
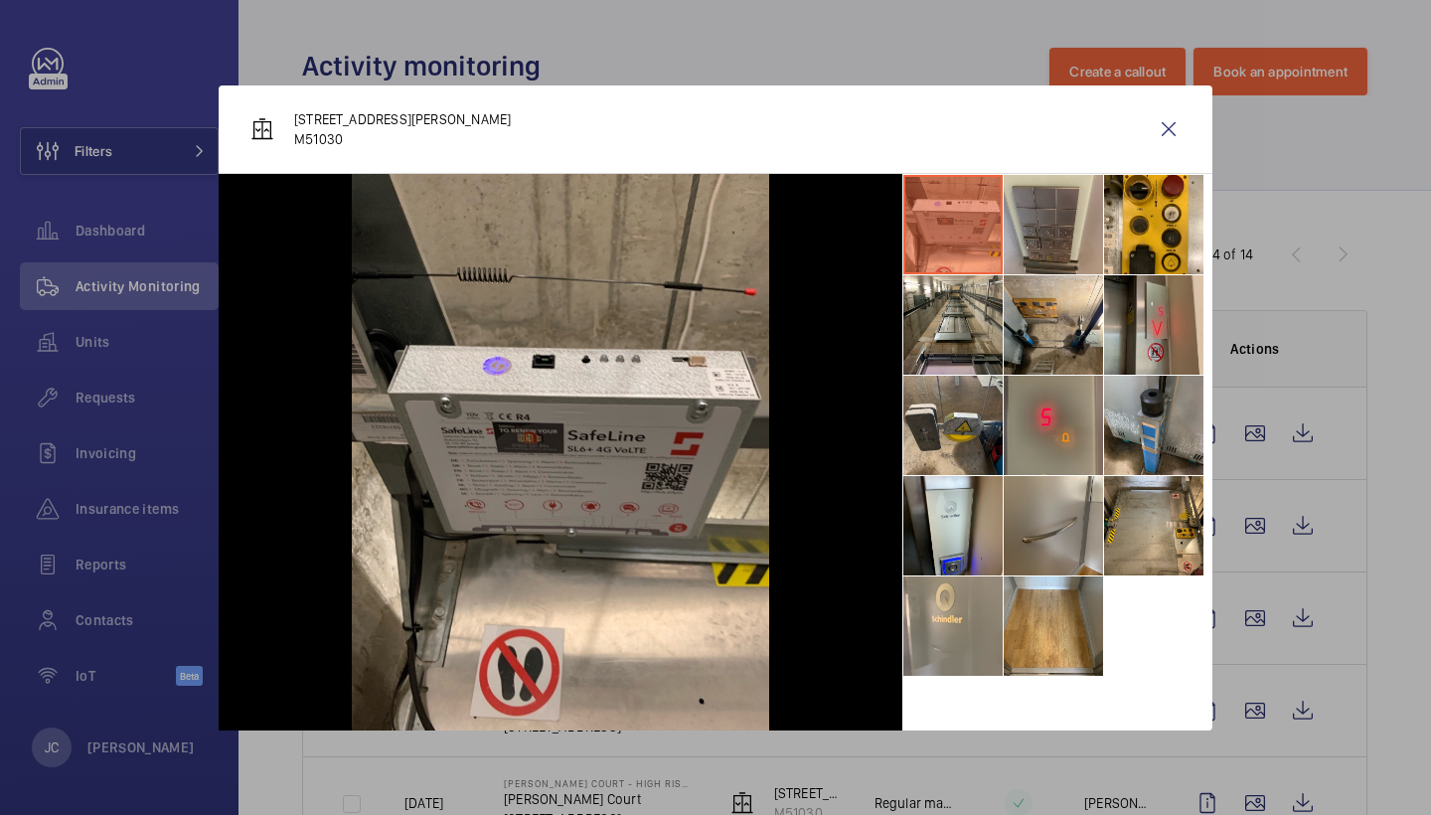
click at [1161, 334] on li at bounding box center [1153, 324] width 99 height 99
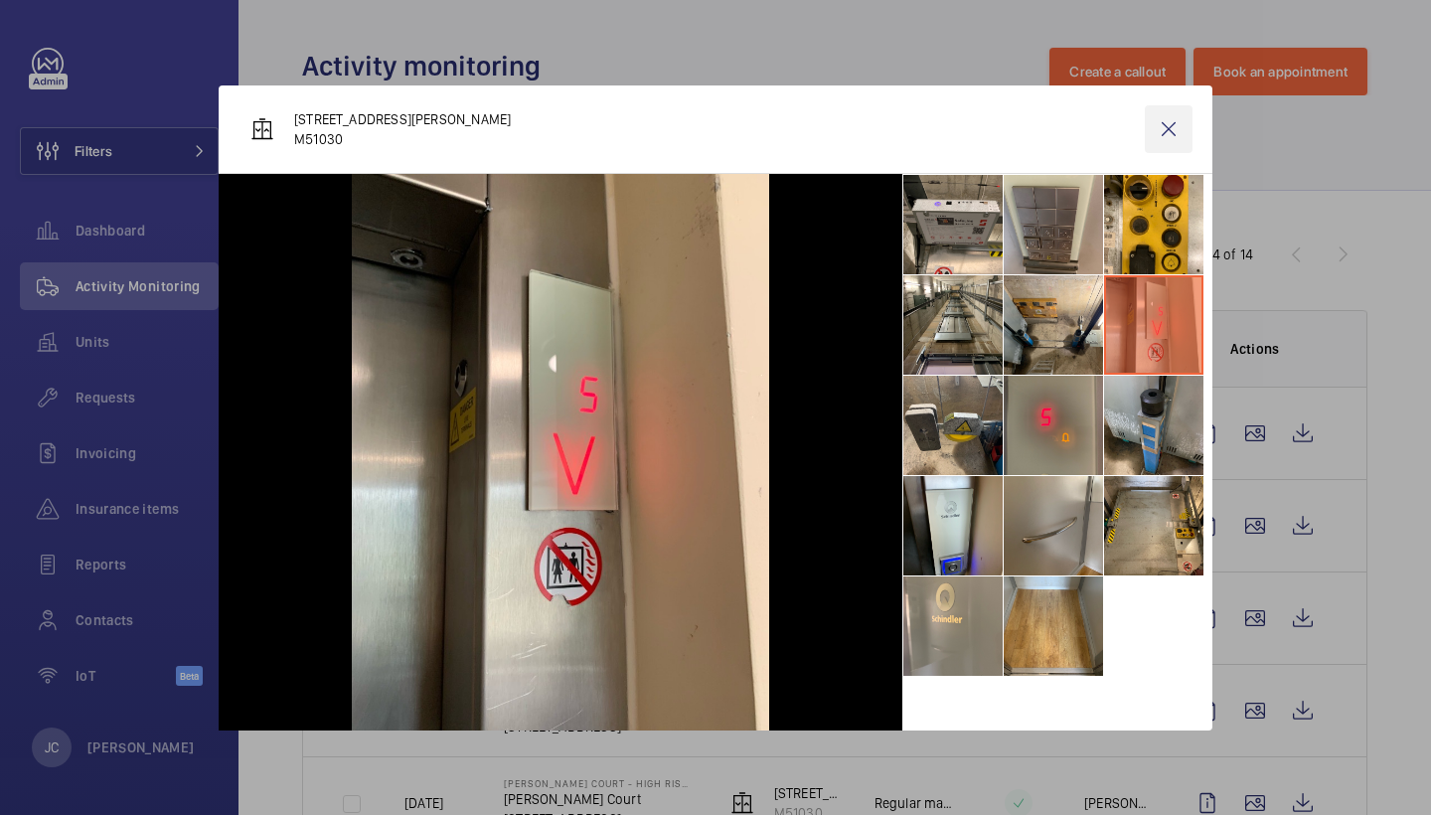
click at [1174, 130] on wm-front-icon-button at bounding box center [1169, 129] width 48 height 48
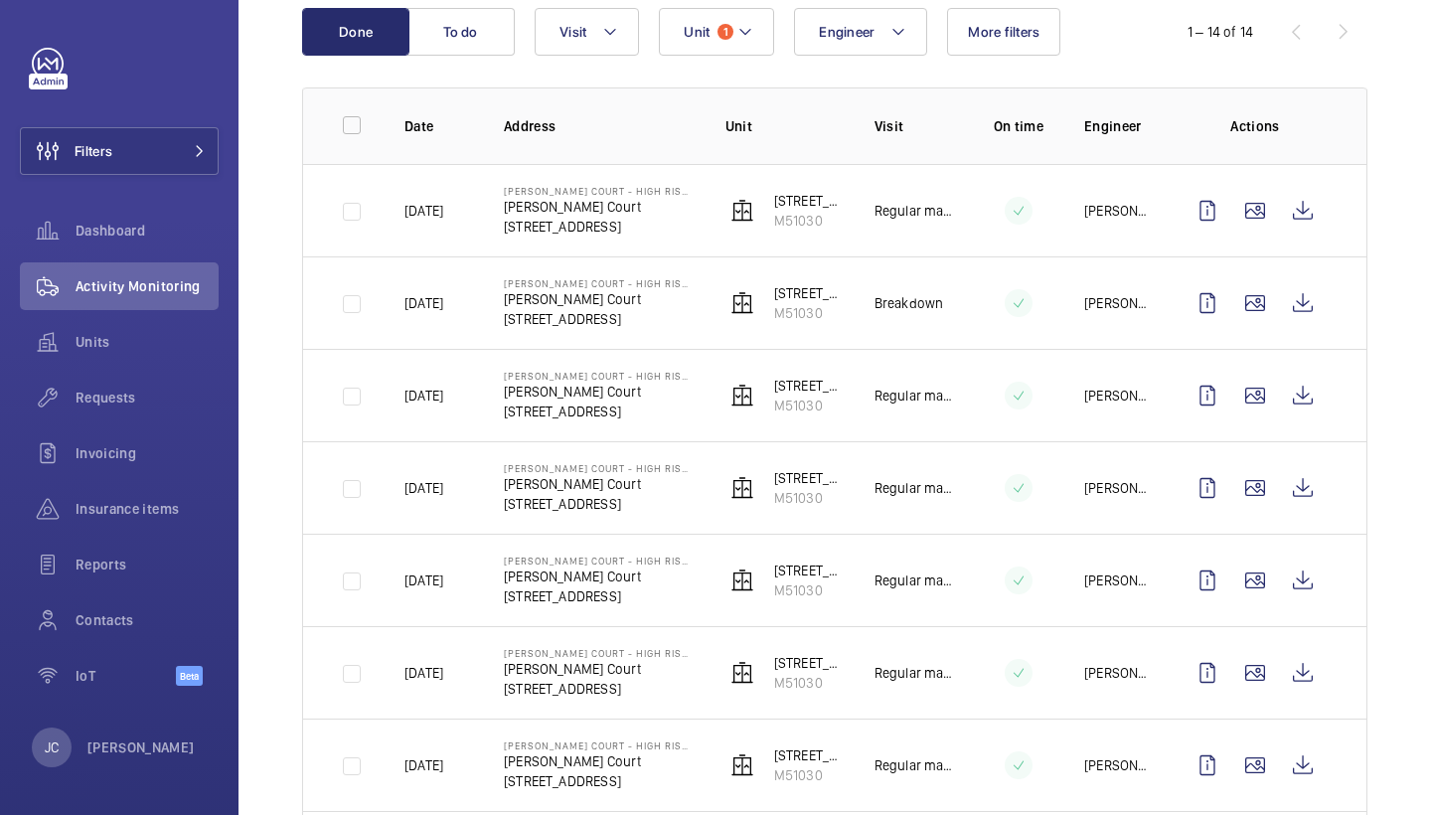
scroll to position [243, 0]
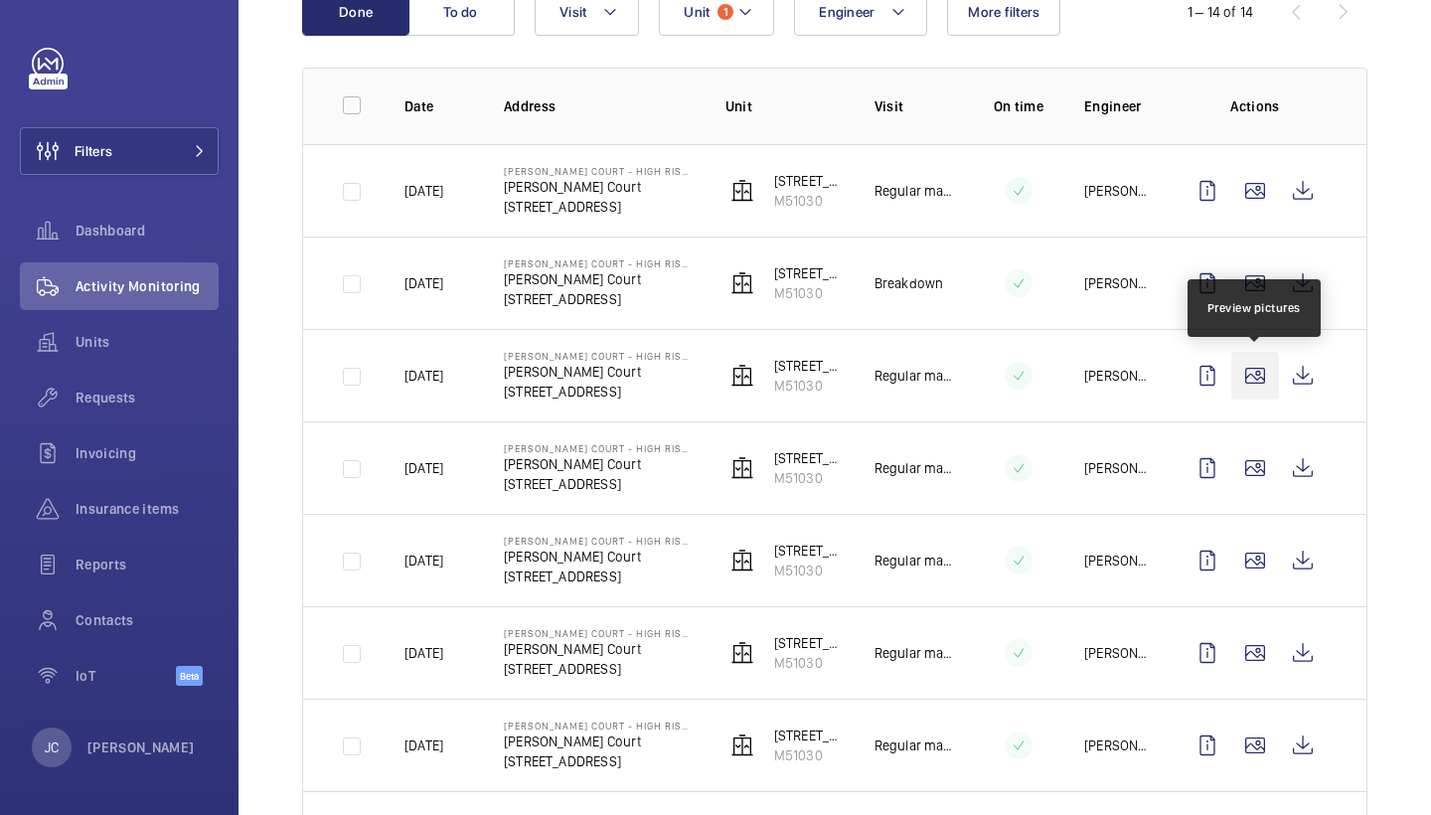
click at [1254, 366] on wm-front-icon-button at bounding box center [1256, 376] width 48 height 48
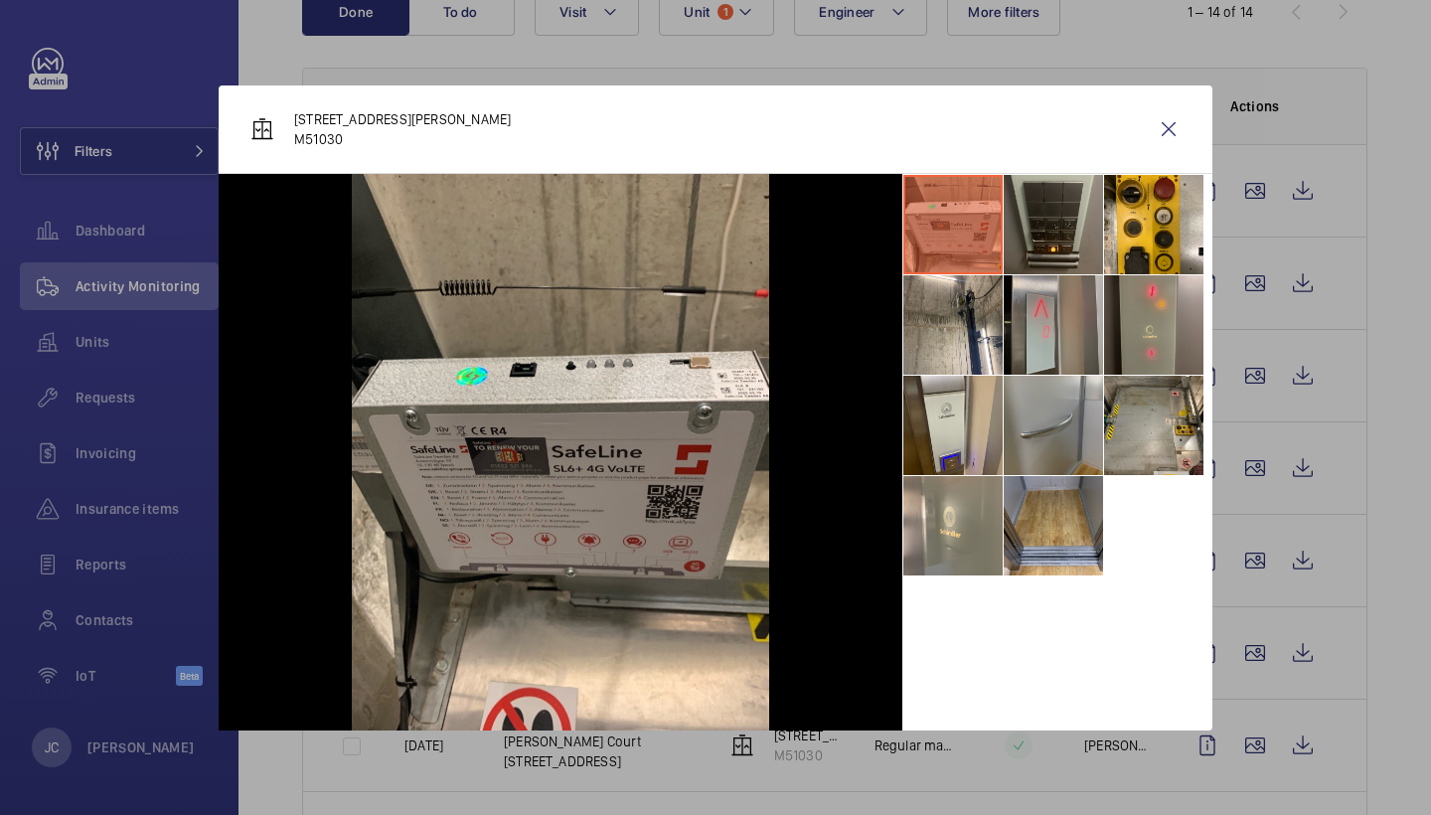
click at [1100, 348] on li at bounding box center [1053, 324] width 99 height 99
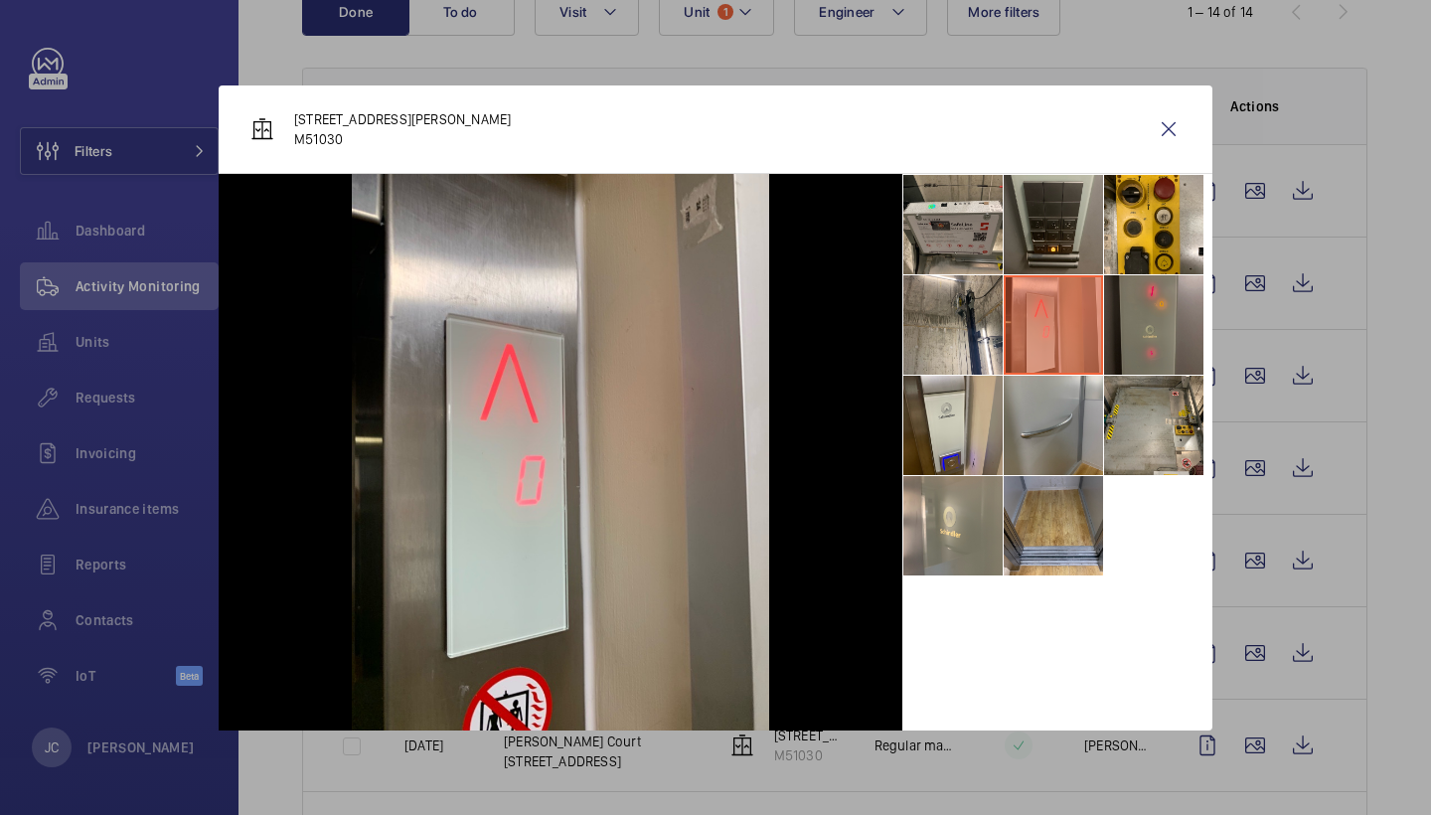
click at [1143, 339] on li at bounding box center [1153, 324] width 99 height 99
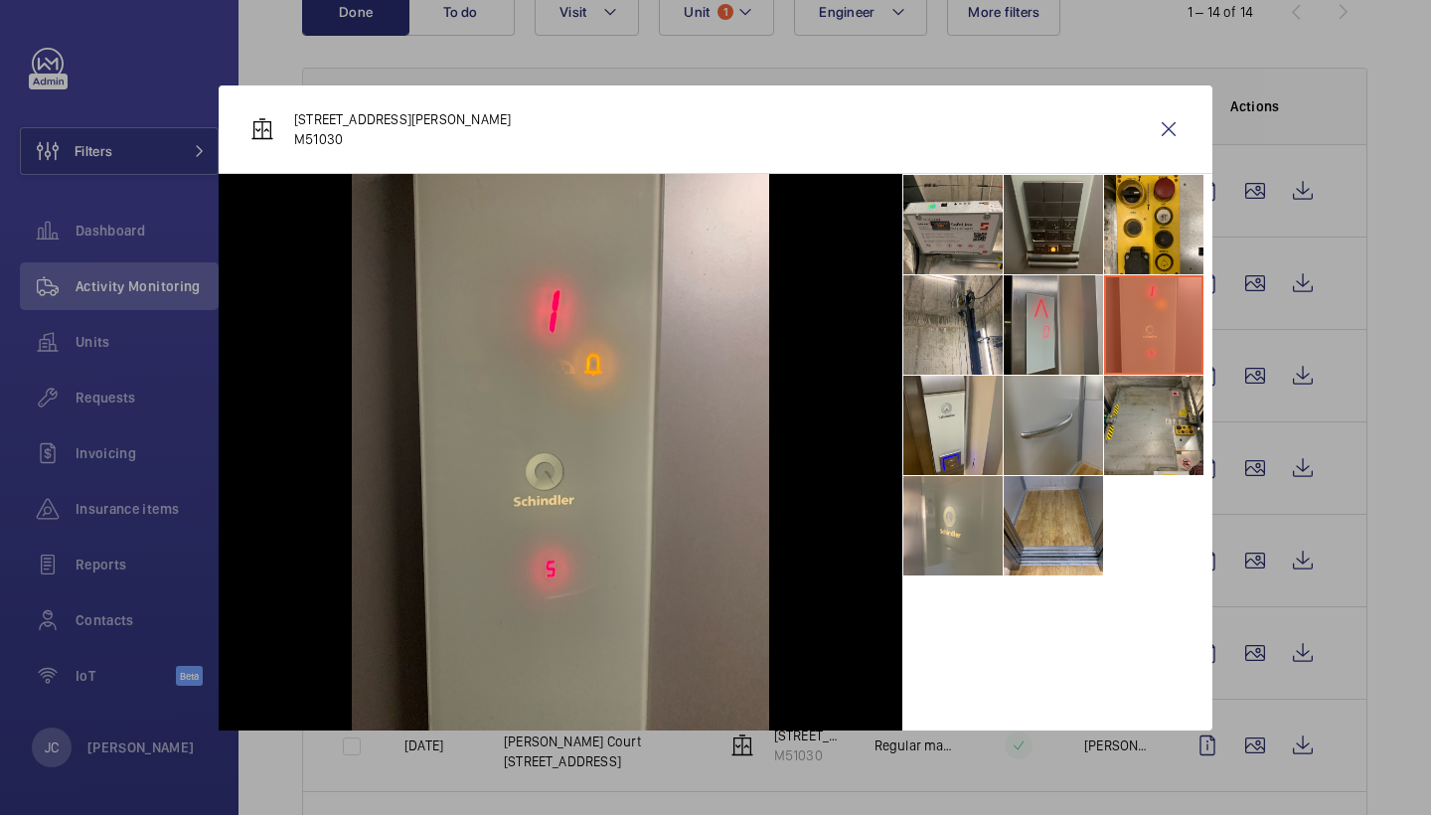
click at [1053, 340] on li at bounding box center [1053, 324] width 99 height 99
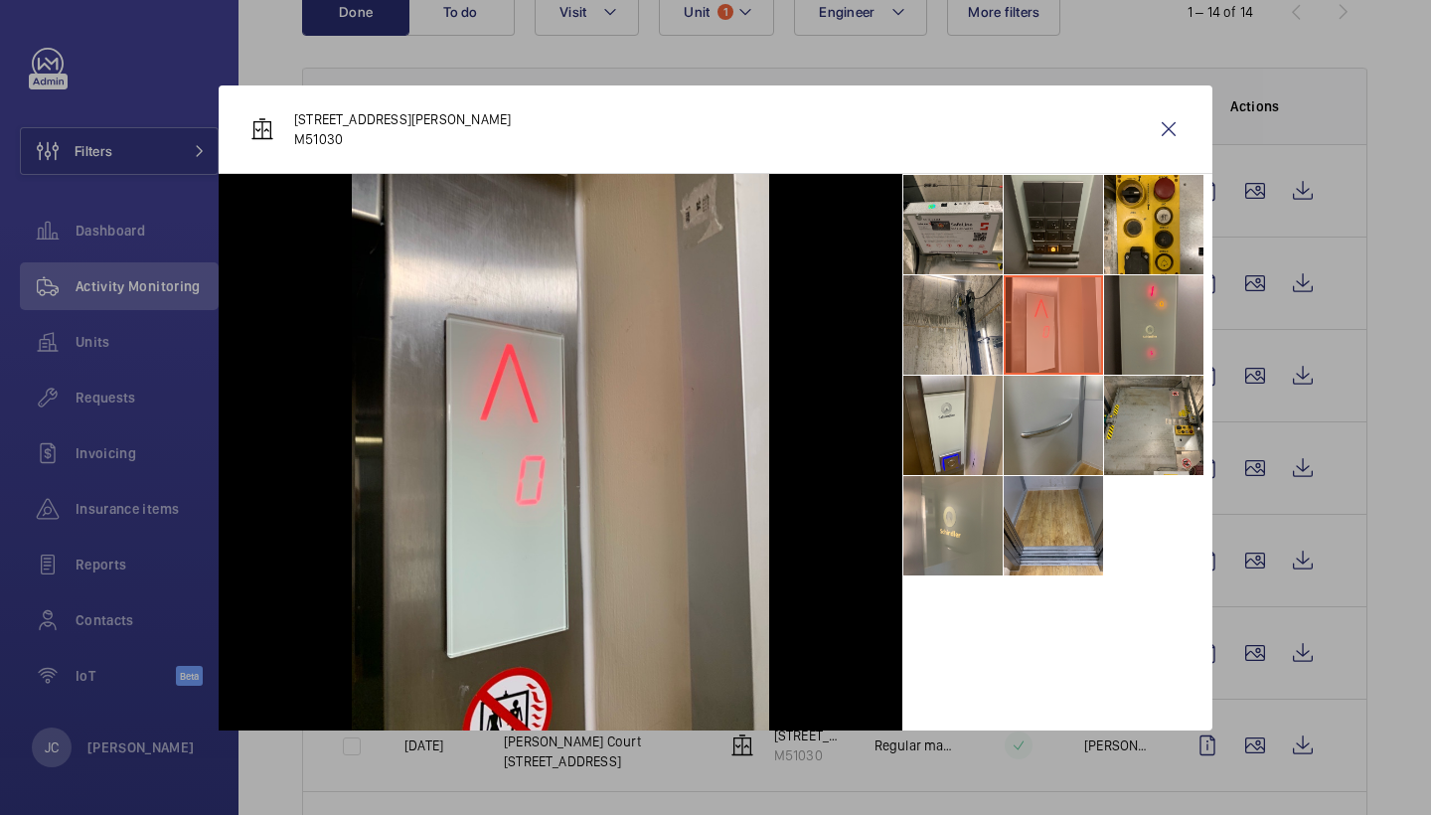
click at [1175, 134] on wm-front-icon-button at bounding box center [1169, 129] width 48 height 48
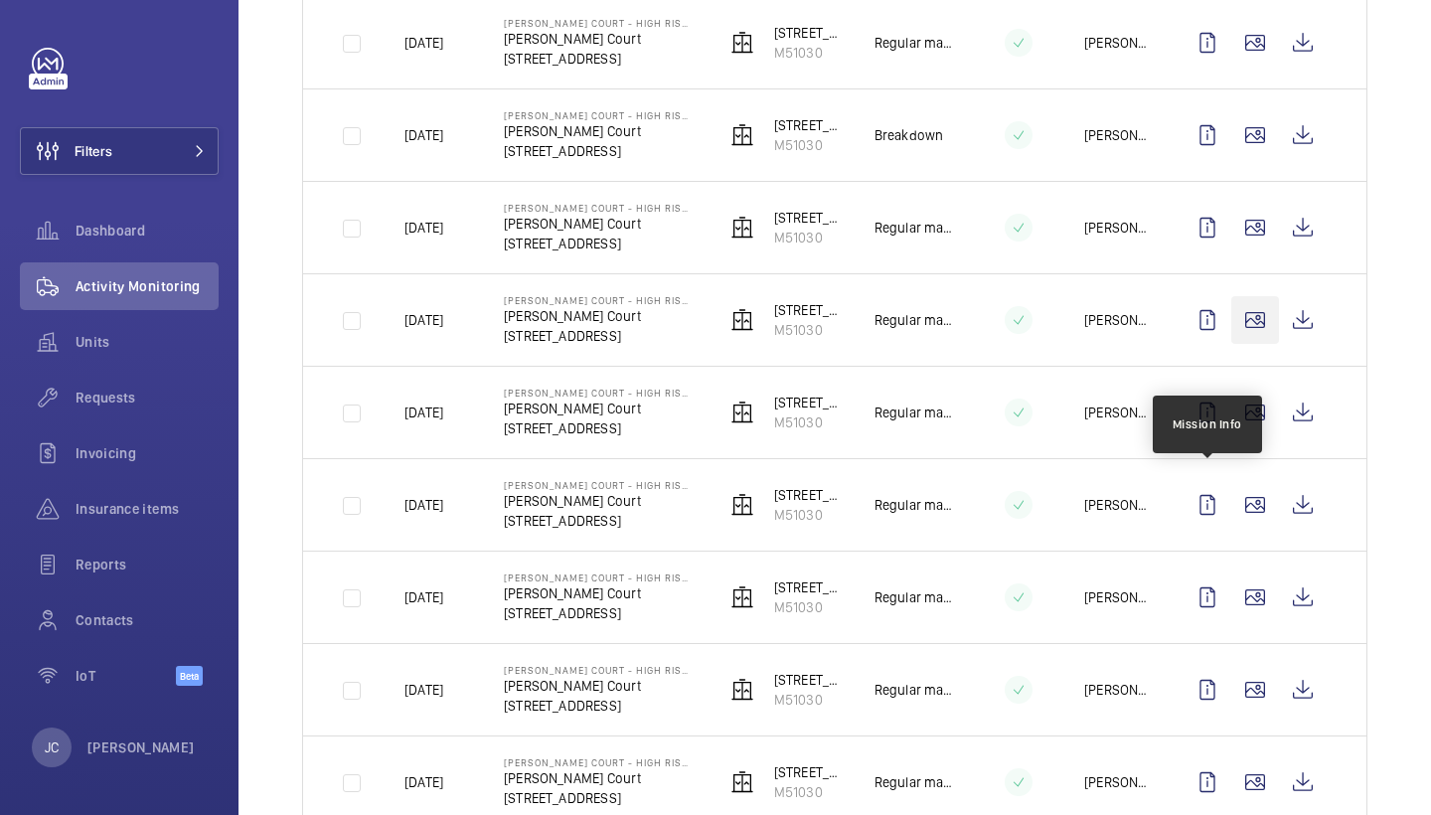
scroll to position [404, 0]
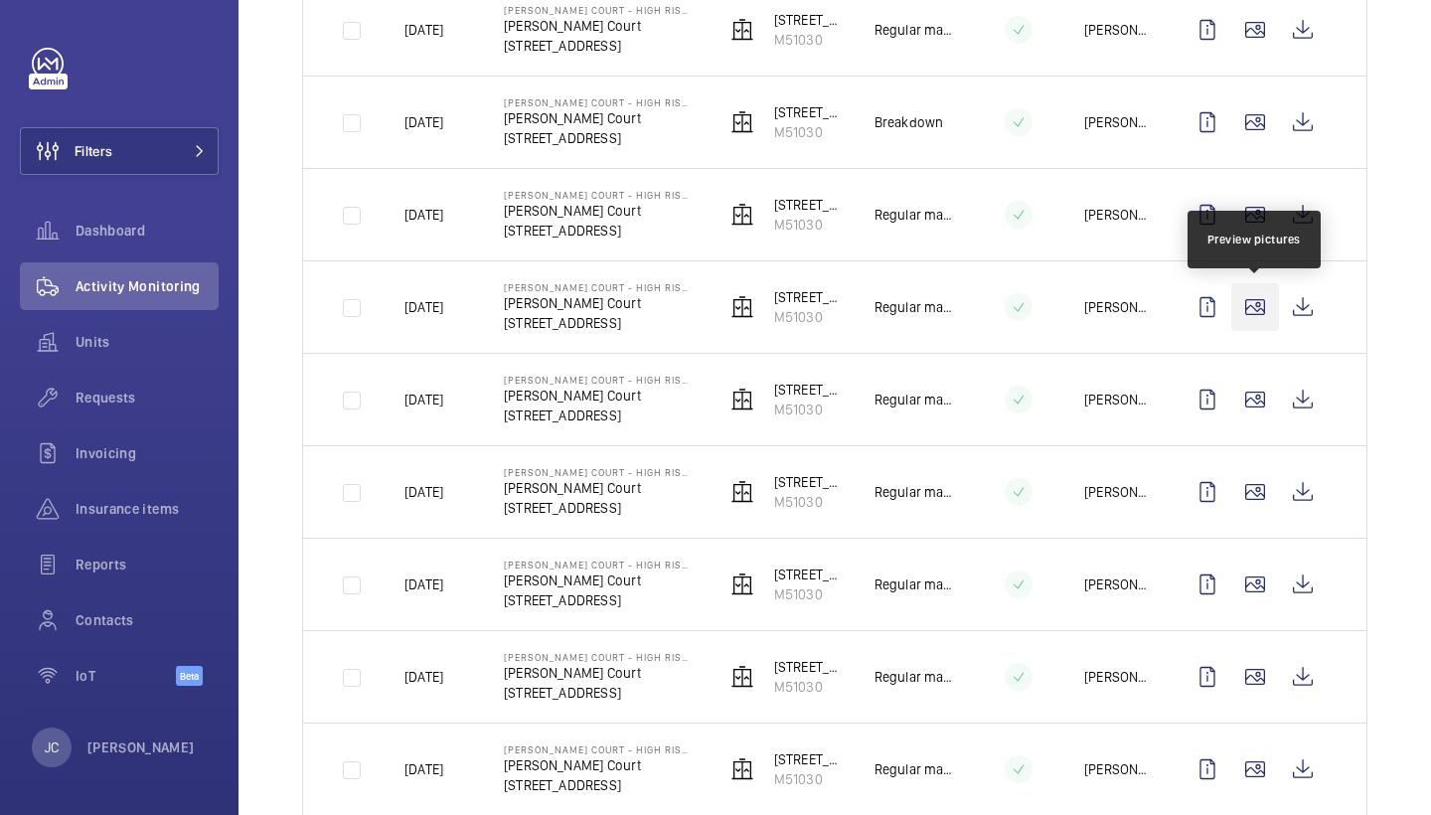
click at [1265, 313] on wm-front-icon-button at bounding box center [1256, 307] width 48 height 48
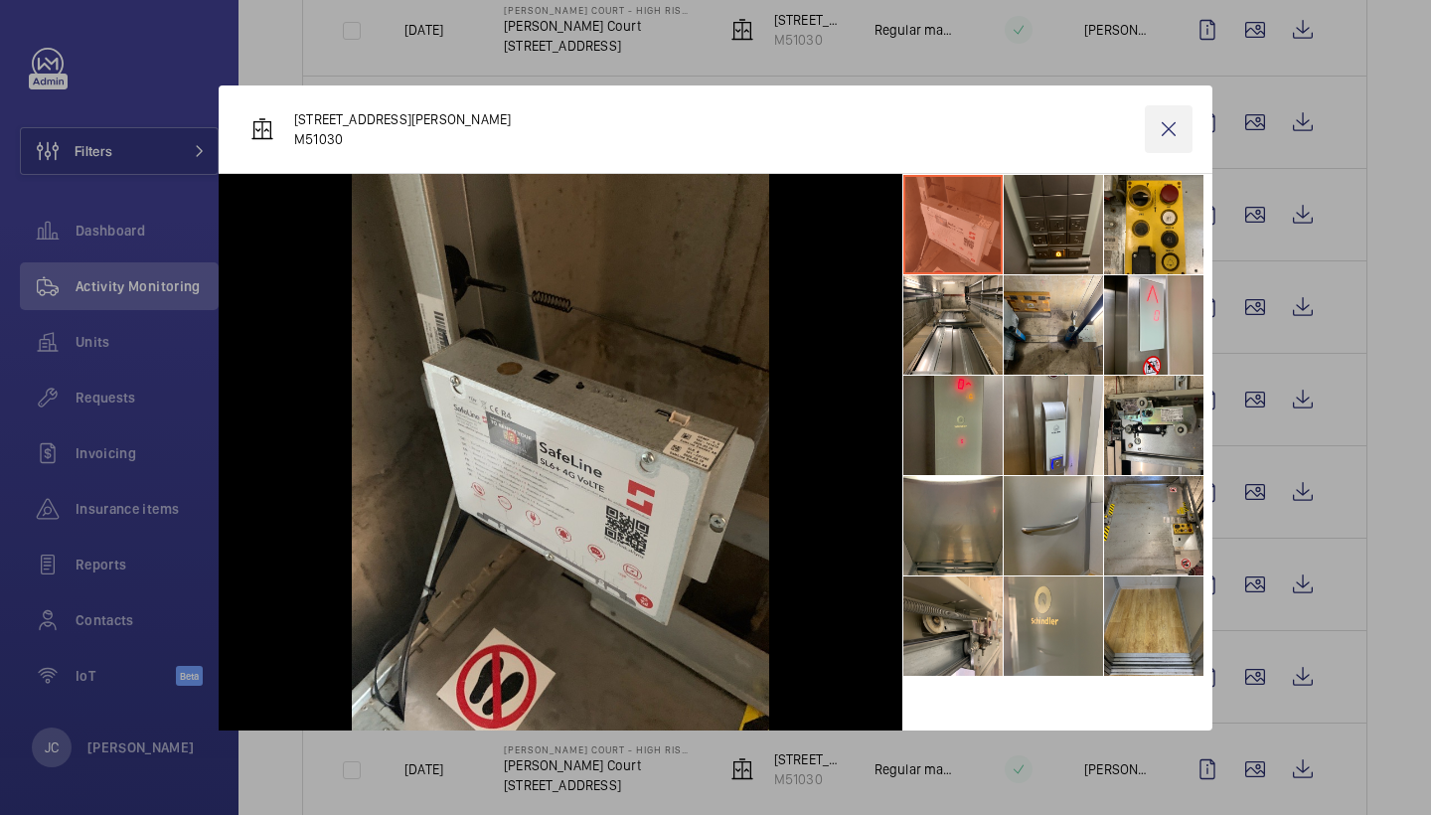
click at [1178, 118] on wm-front-icon-button at bounding box center [1169, 129] width 48 height 48
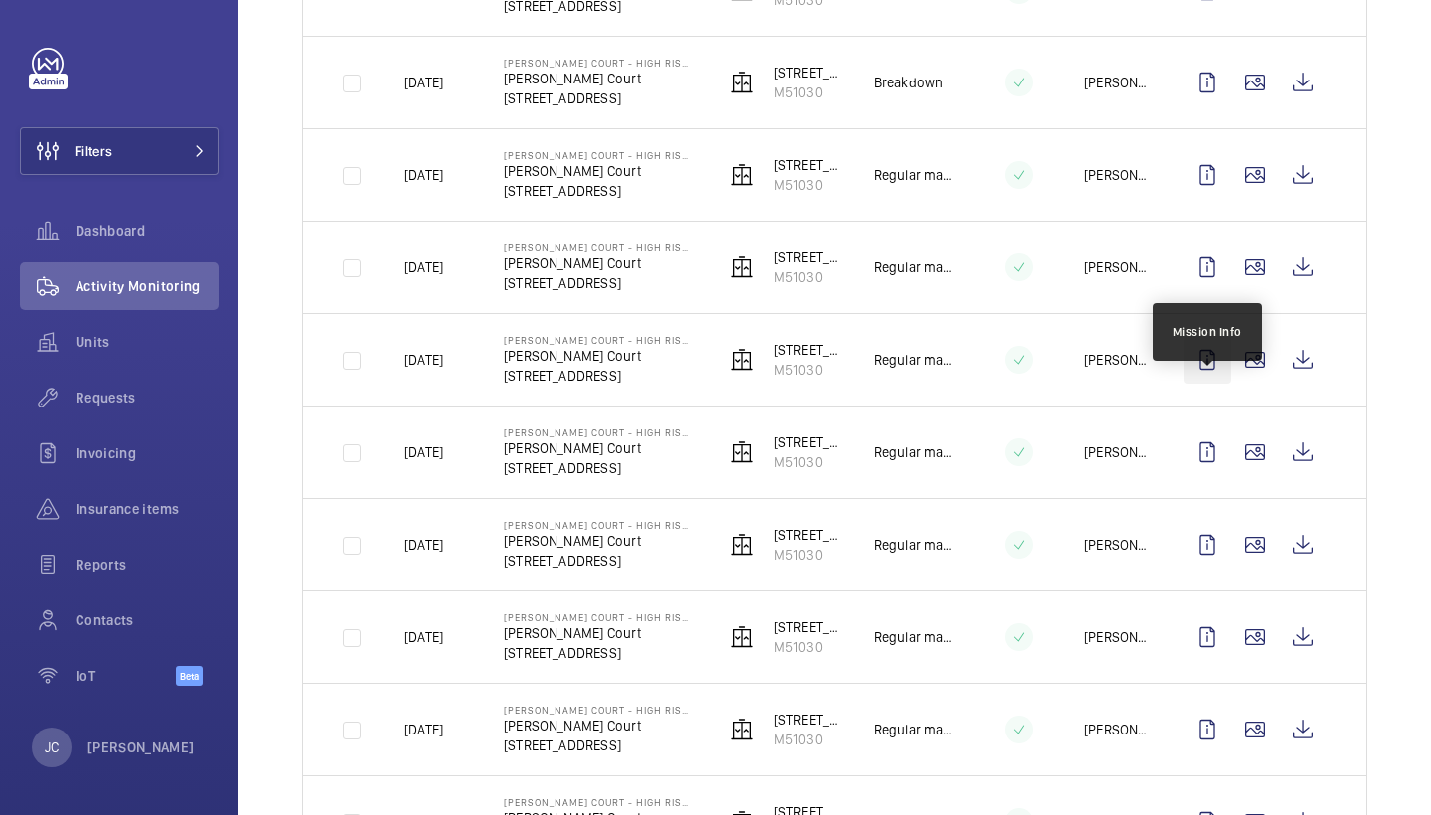
scroll to position [444, 0]
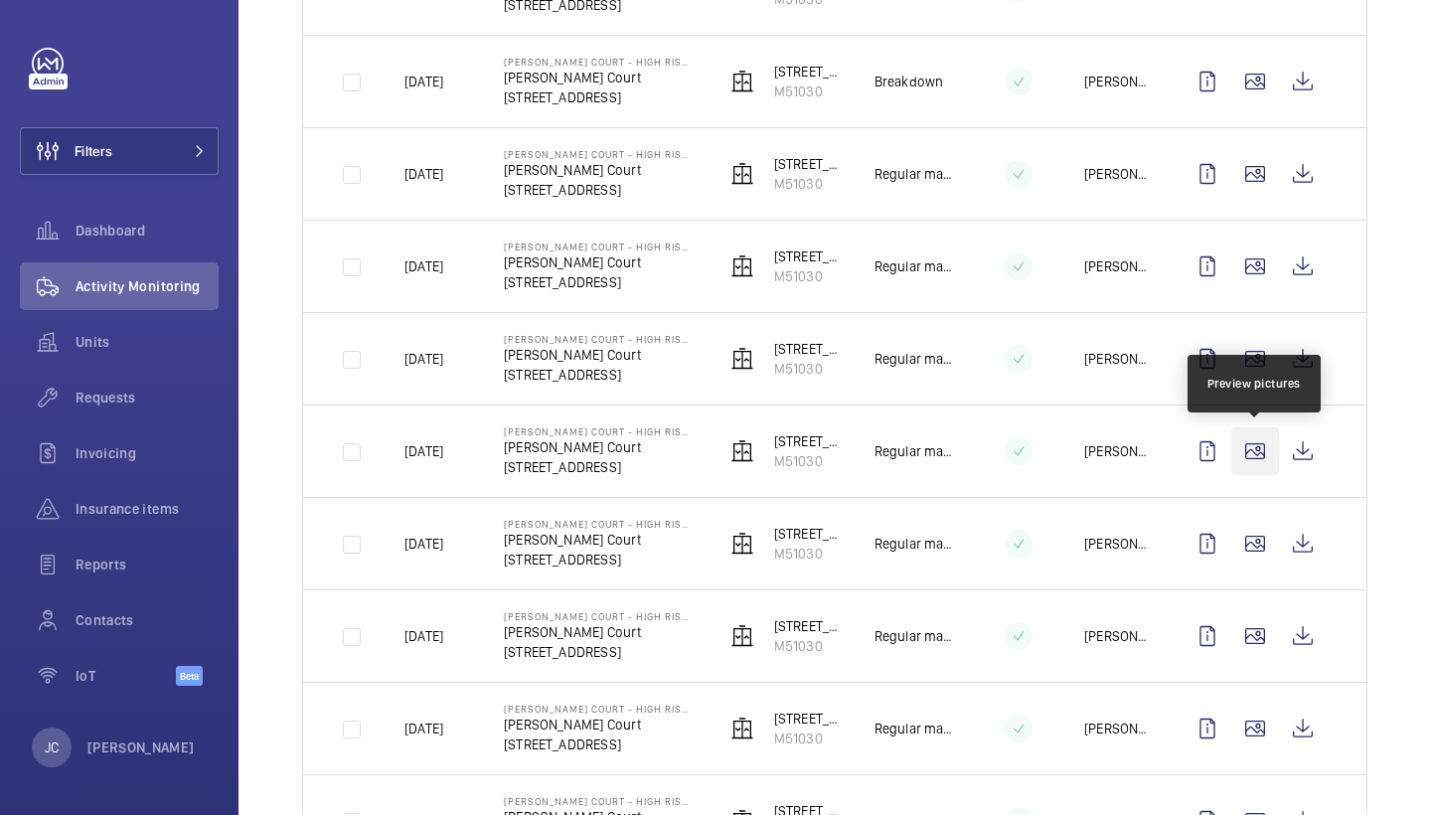
click at [1260, 448] on wm-front-icon-button at bounding box center [1256, 451] width 48 height 48
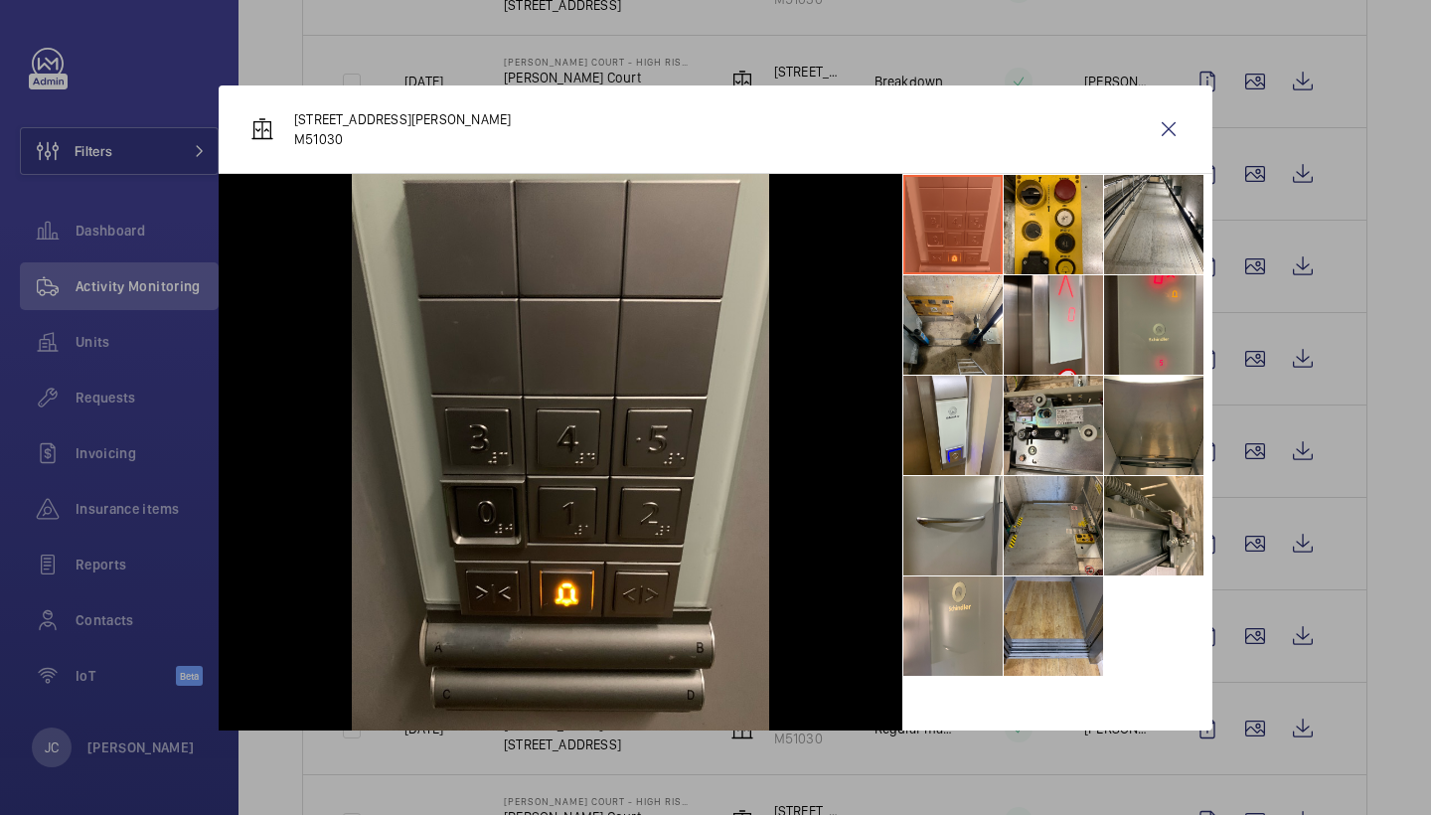
scroll to position [0, 0]
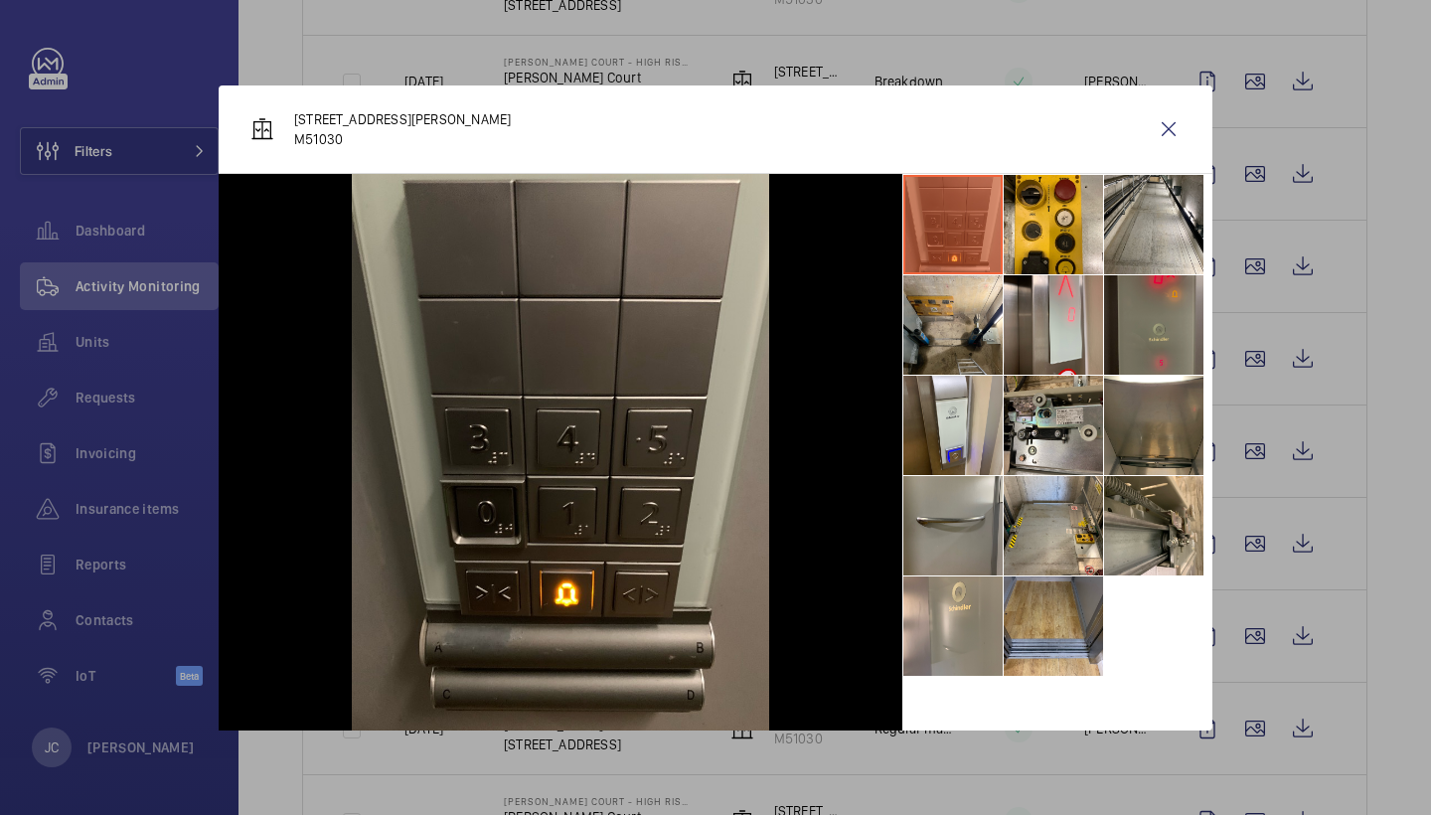
click at [1131, 321] on li at bounding box center [1153, 324] width 99 height 99
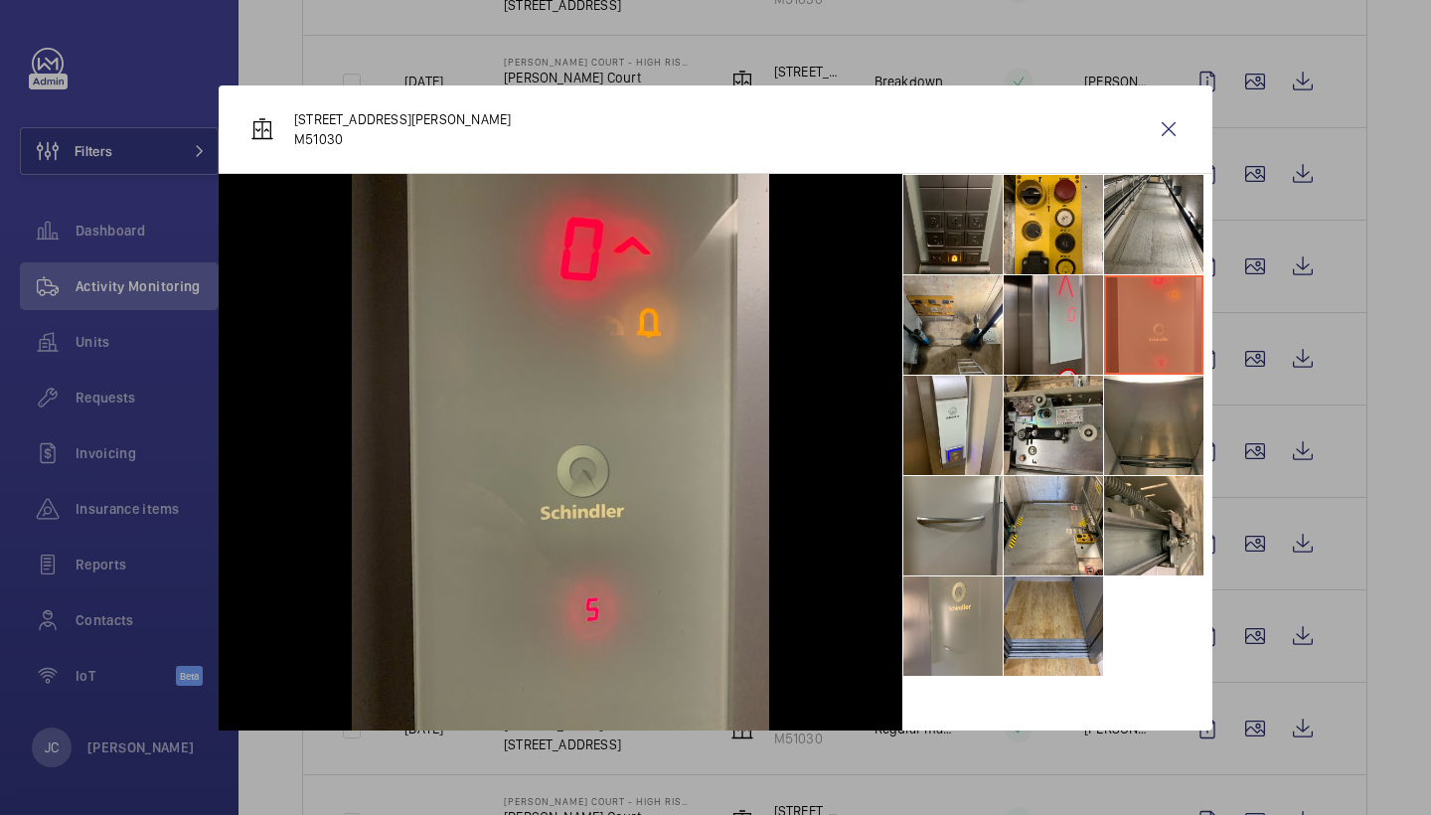
click at [1069, 311] on li at bounding box center [1053, 324] width 99 height 99
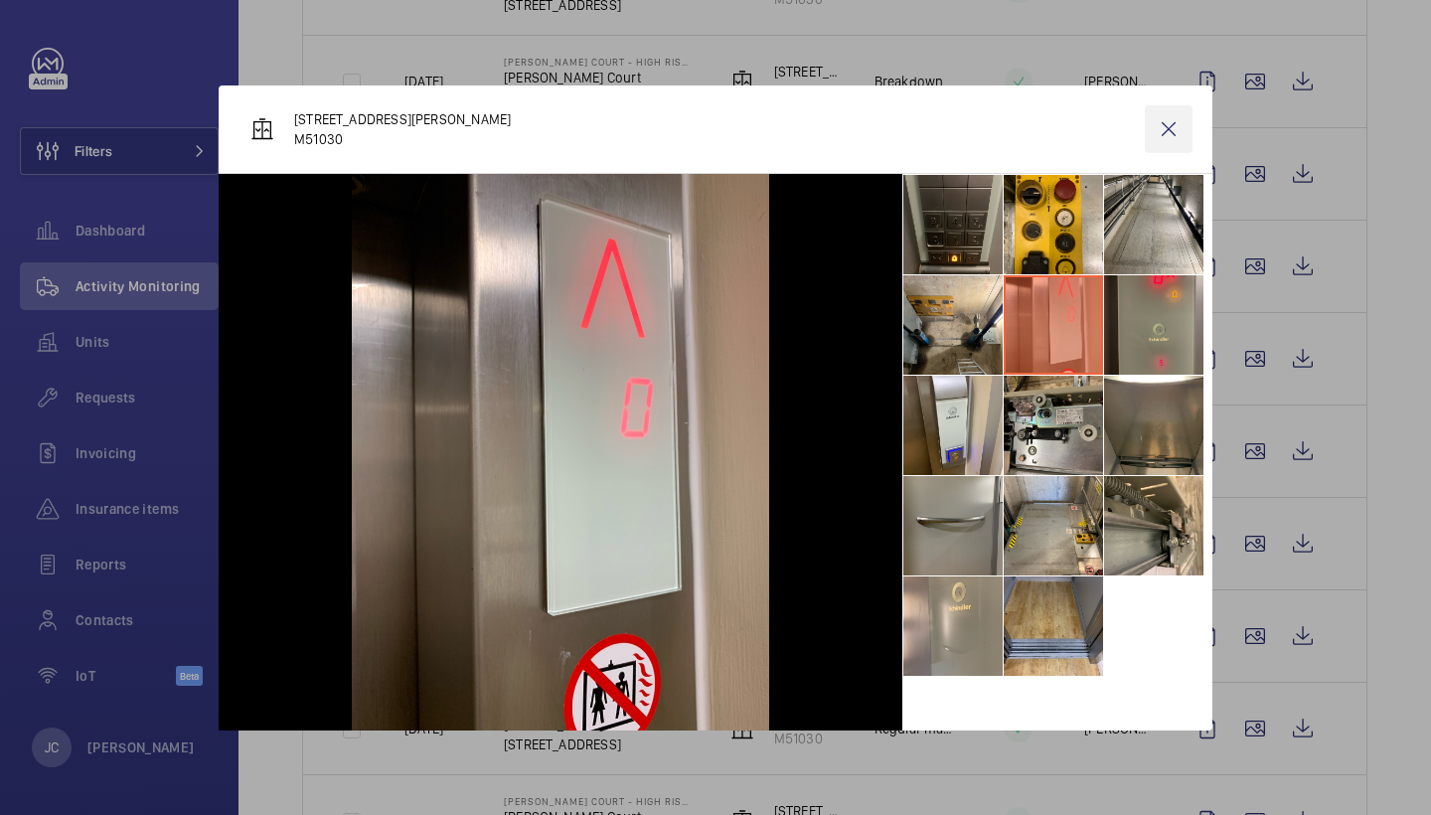
click at [1163, 118] on wm-front-icon-button at bounding box center [1169, 129] width 48 height 48
